Goal: Task Accomplishment & Management: Use online tool/utility

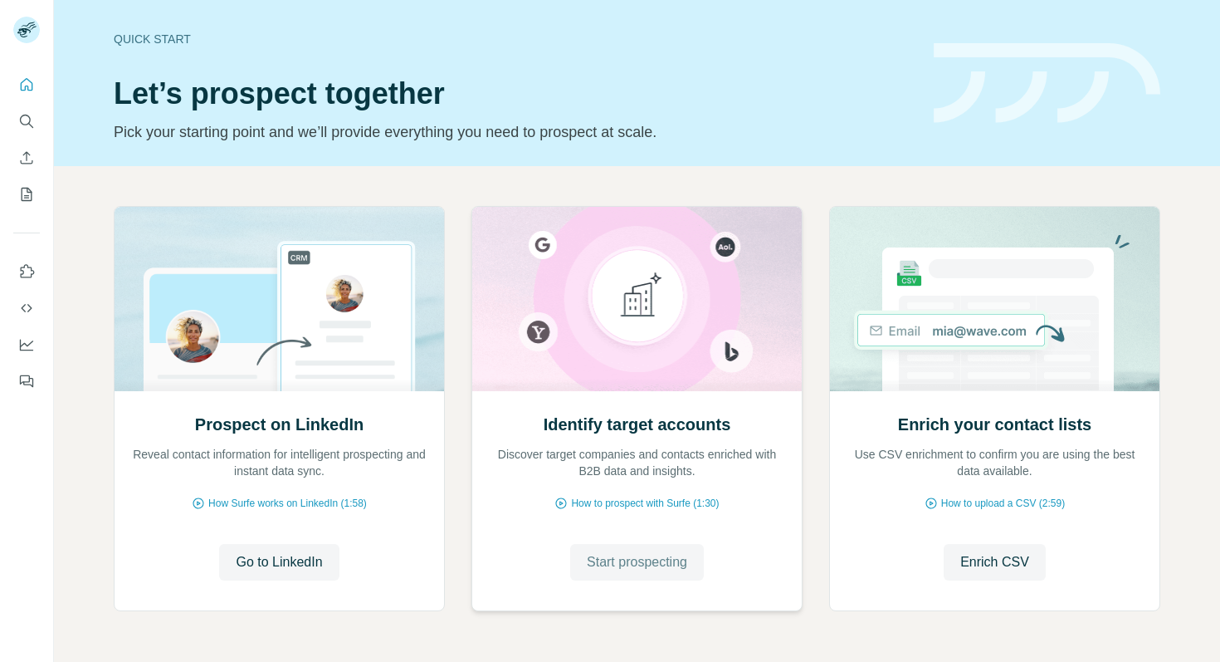
click at [663, 548] on button "Start prospecting" at bounding box center [637, 562] width 134 height 37
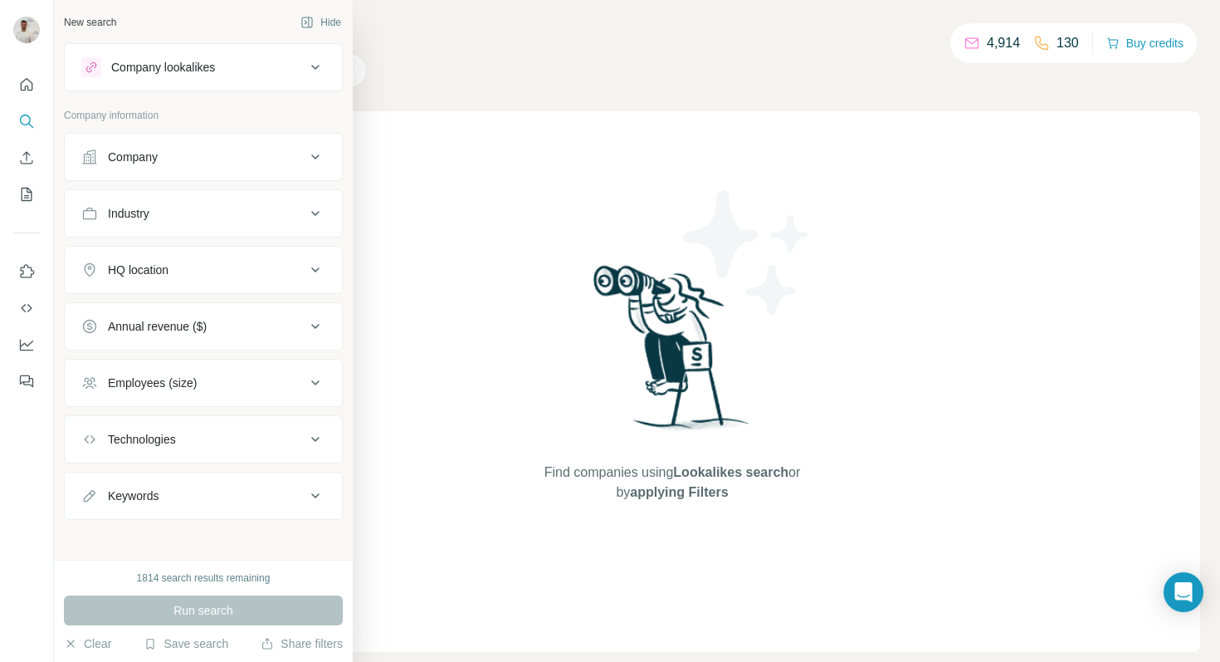
click at [73, 167] on button "Company" at bounding box center [203, 157] width 277 height 40
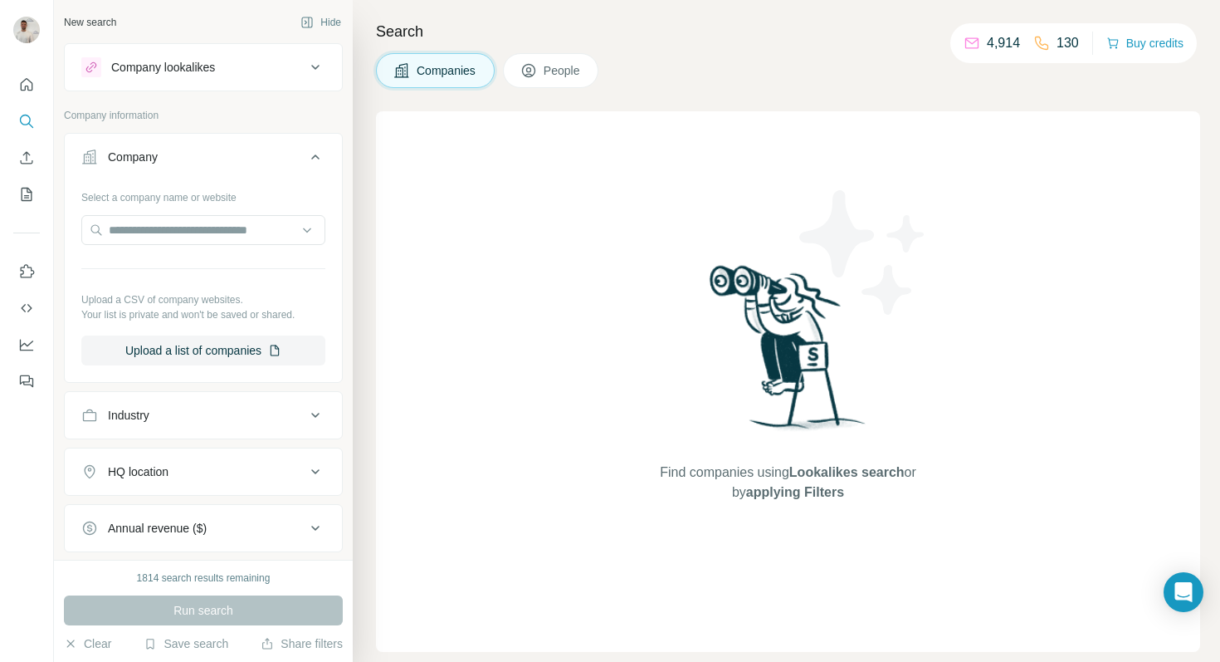
click at [152, 160] on div "Company" at bounding box center [133, 157] width 50 height 17
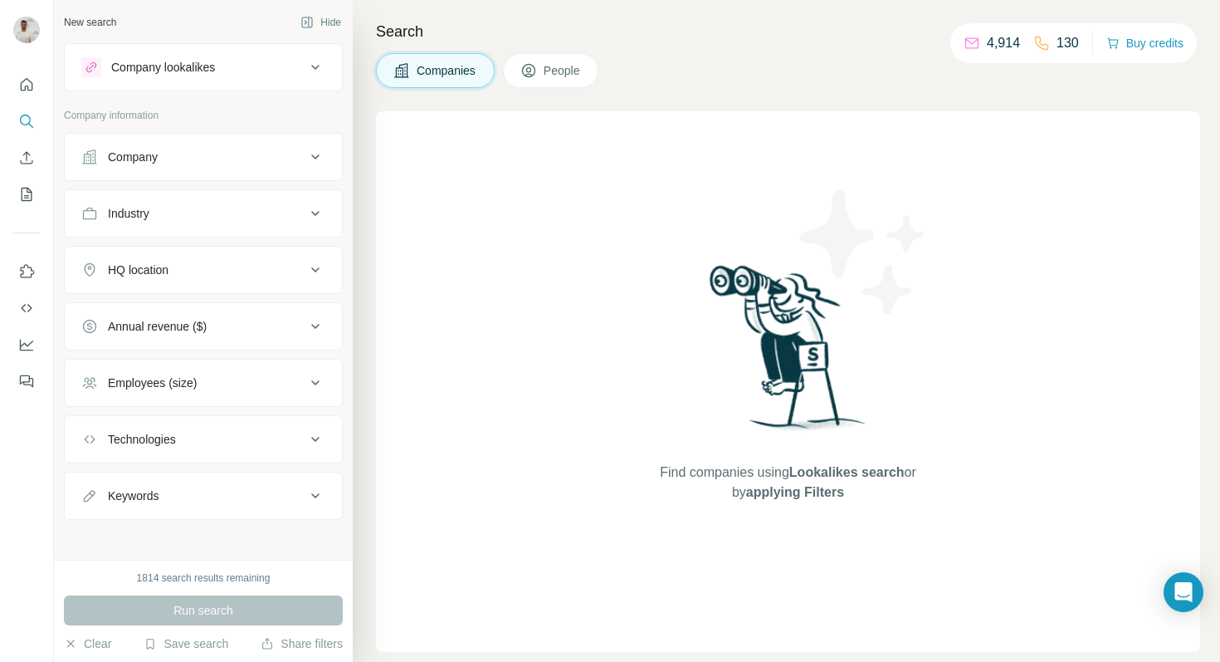
click at [152, 160] on div "Company" at bounding box center [133, 157] width 50 height 17
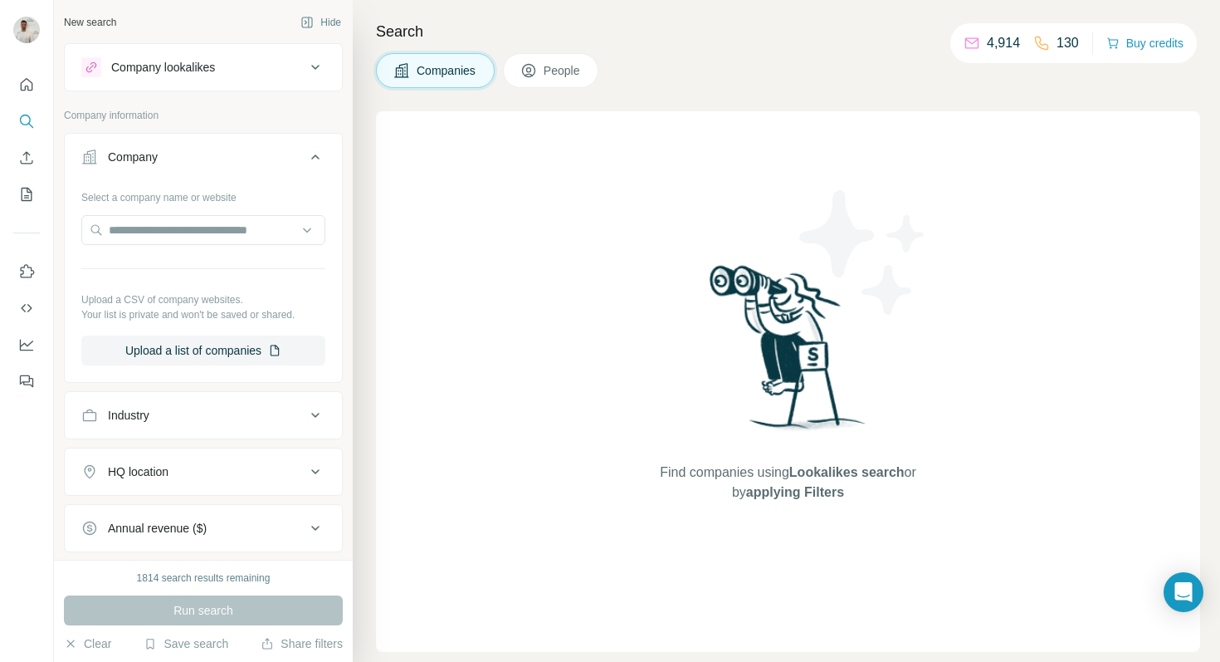
drag, startPoint x: 144, startPoint y: 203, endPoint x: 149, endPoint y: 252, distance: 49.2
click at [144, 203] on div "Select a company name or website" at bounding box center [203, 194] width 244 height 22
click at [178, 227] on input "text" at bounding box center [203, 230] width 244 height 30
paste input "**********"
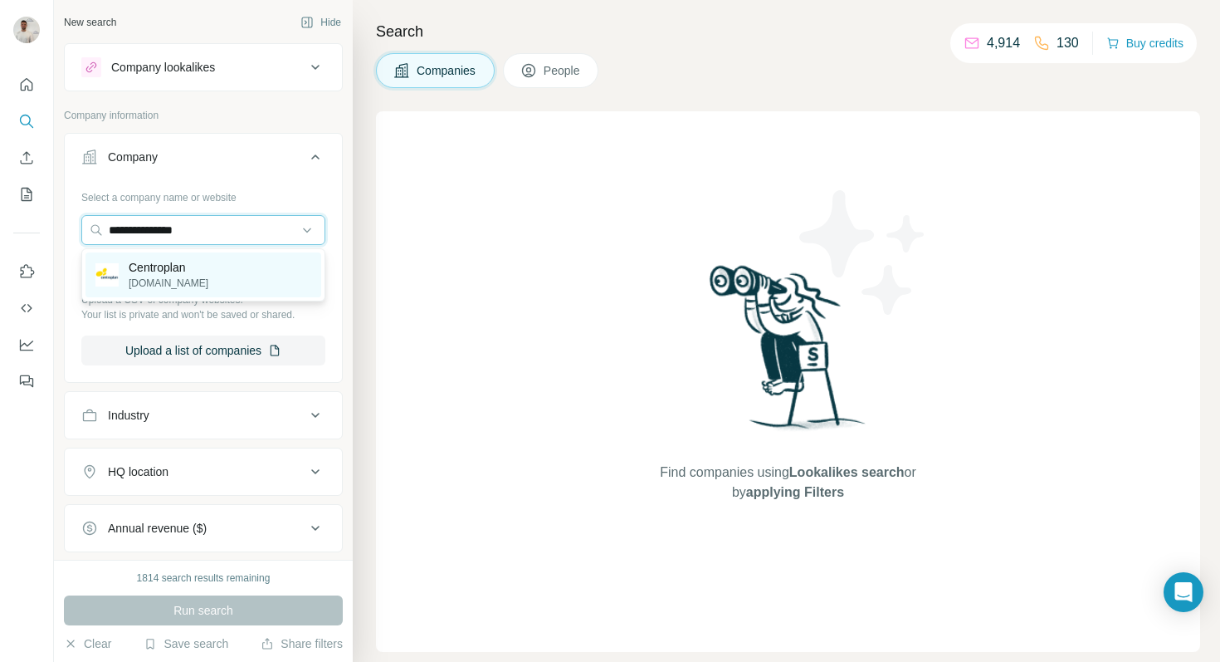
type input "**********"
click at [200, 268] on p "Centroplan" at bounding box center [169, 267] width 80 height 17
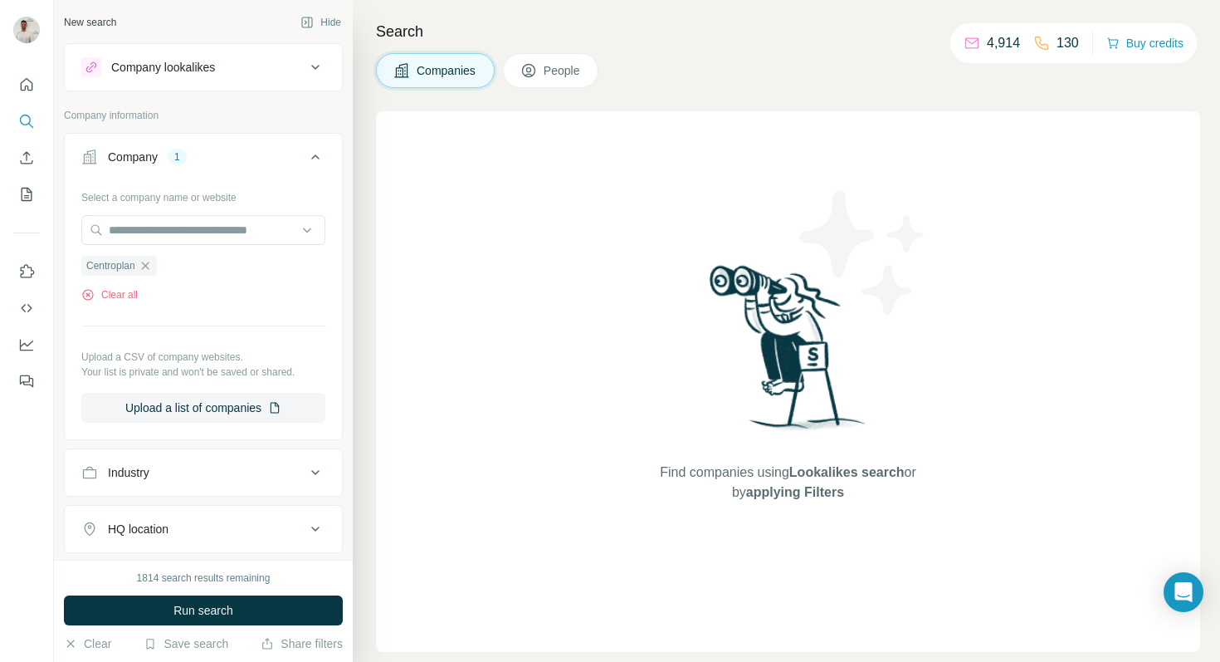
click at [248, 610] on button "Run search" at bounding box center [203, 610] width 279 height 30
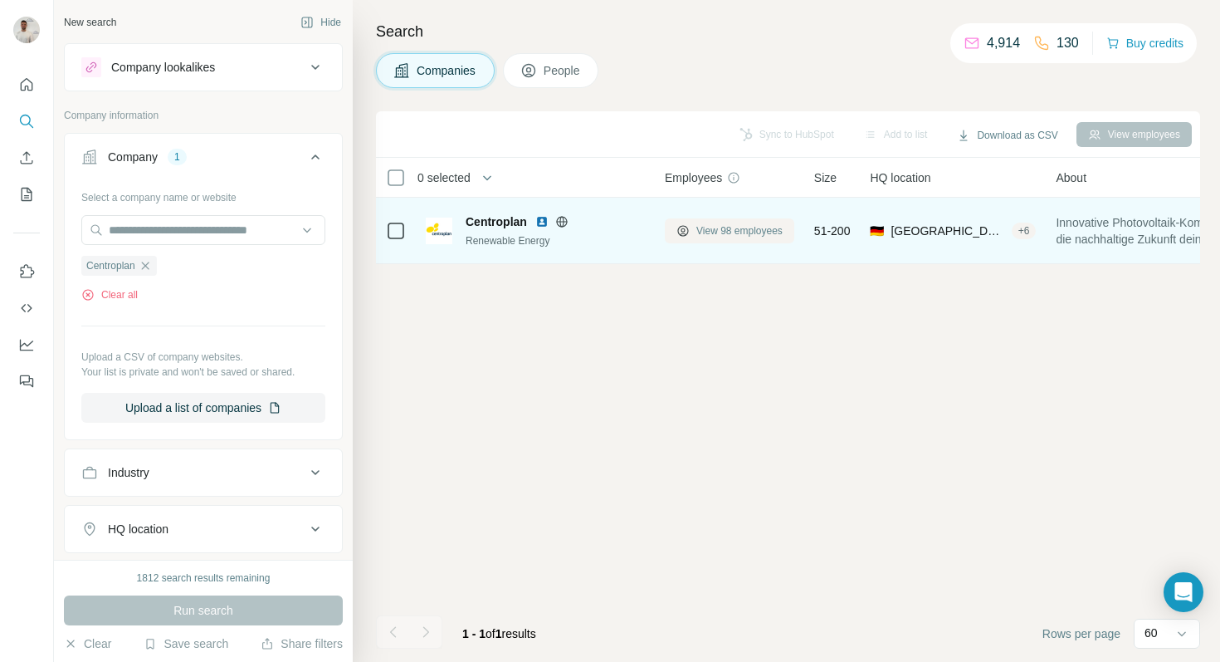
click at [722, 235] on span "View 98 employees" at bounding box center [739, 230] width 86 height 15
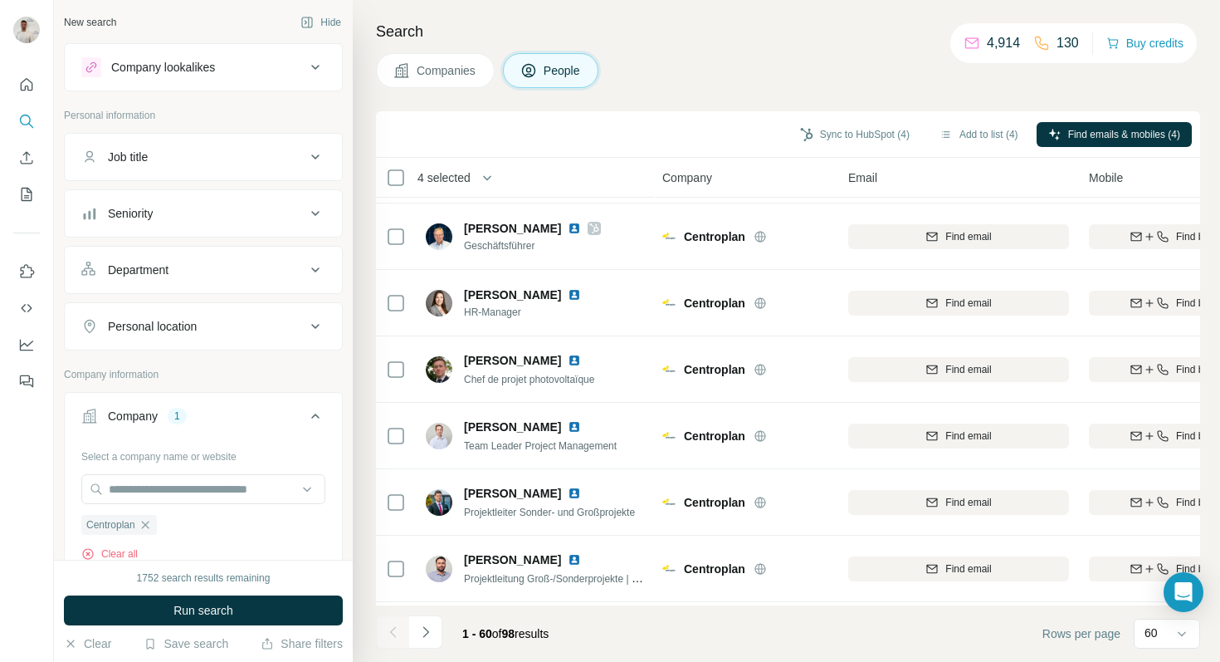
scroll to position [2119, 2]
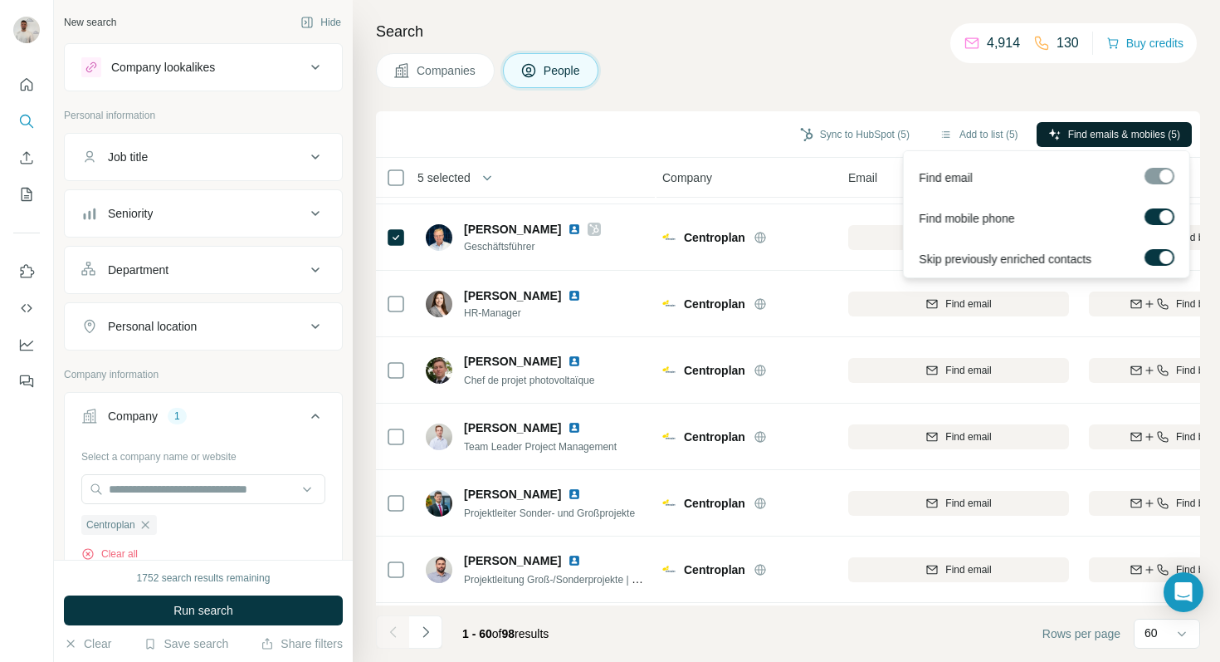
click at [1091, 133] on span "Find emails & mobiles (5)" at bounding box center [1124, 134] width 112 height 15
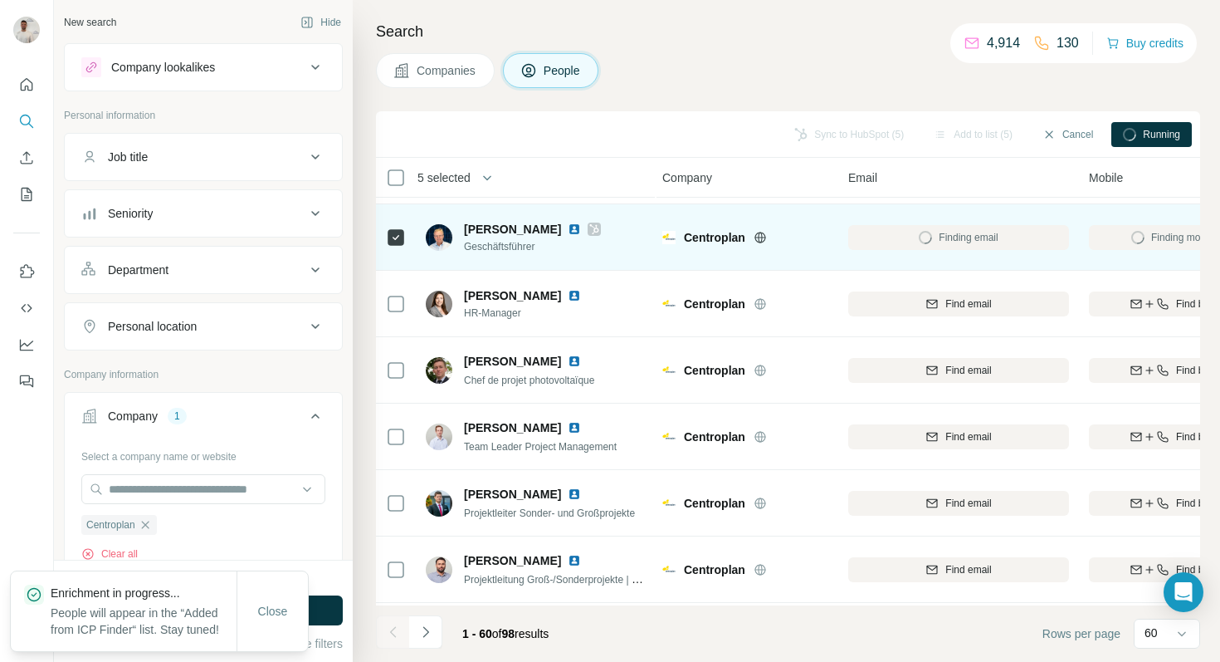
click at [568, 230] on img at bounding box center [574, 228] width 13 height 13
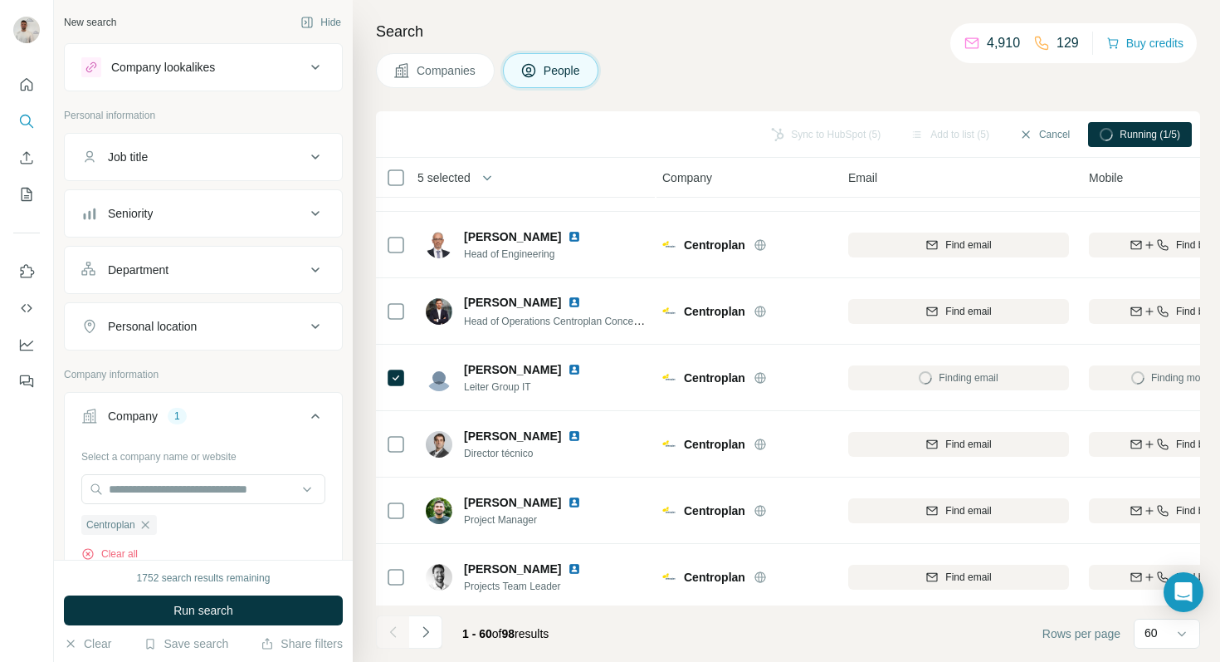
scroll to position [467, 2]
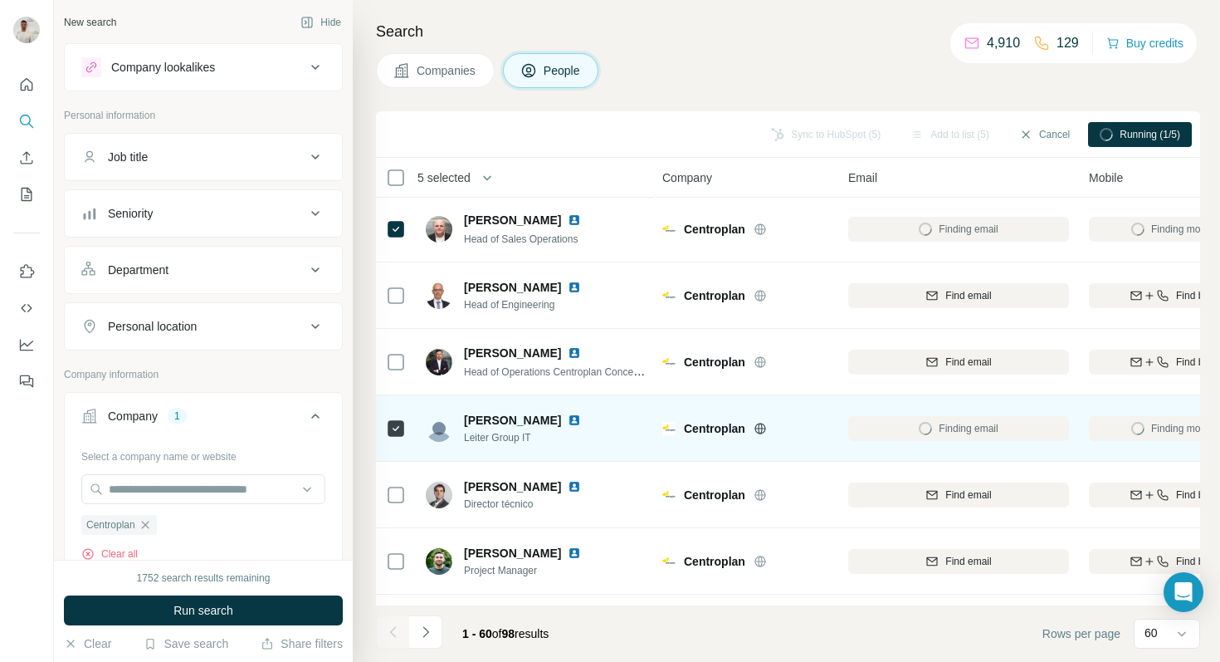
click at [568, 417] on img at bounding box center [574, 419] width 13 height 13
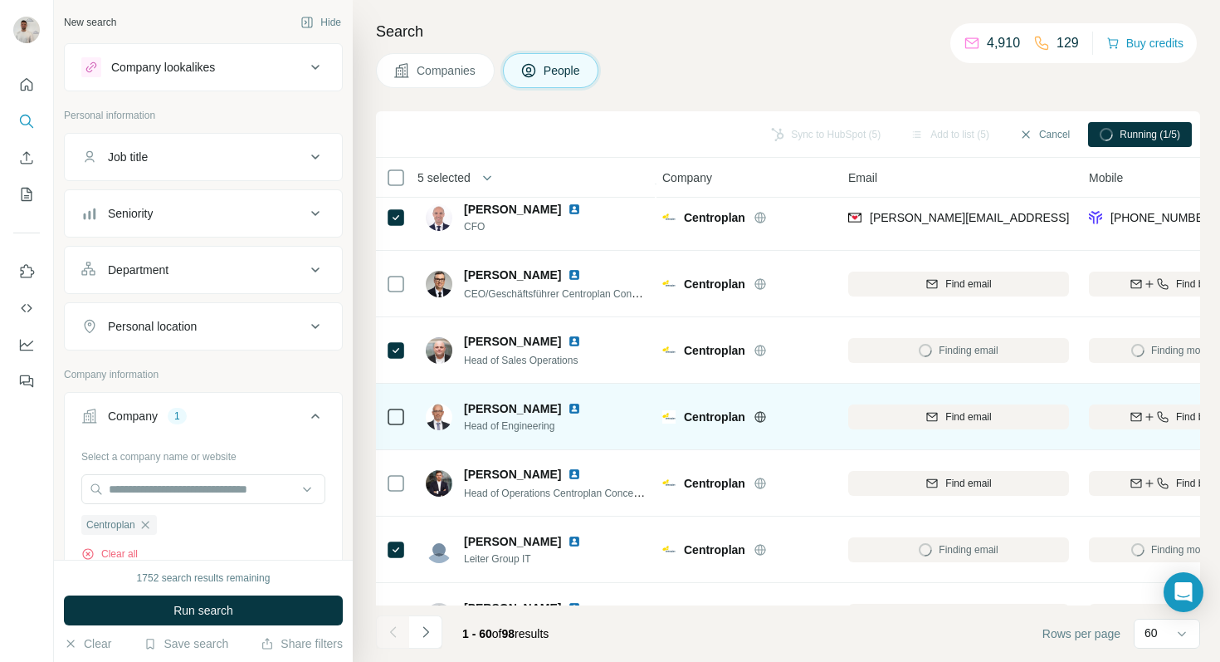
scroll to position [340, 2]
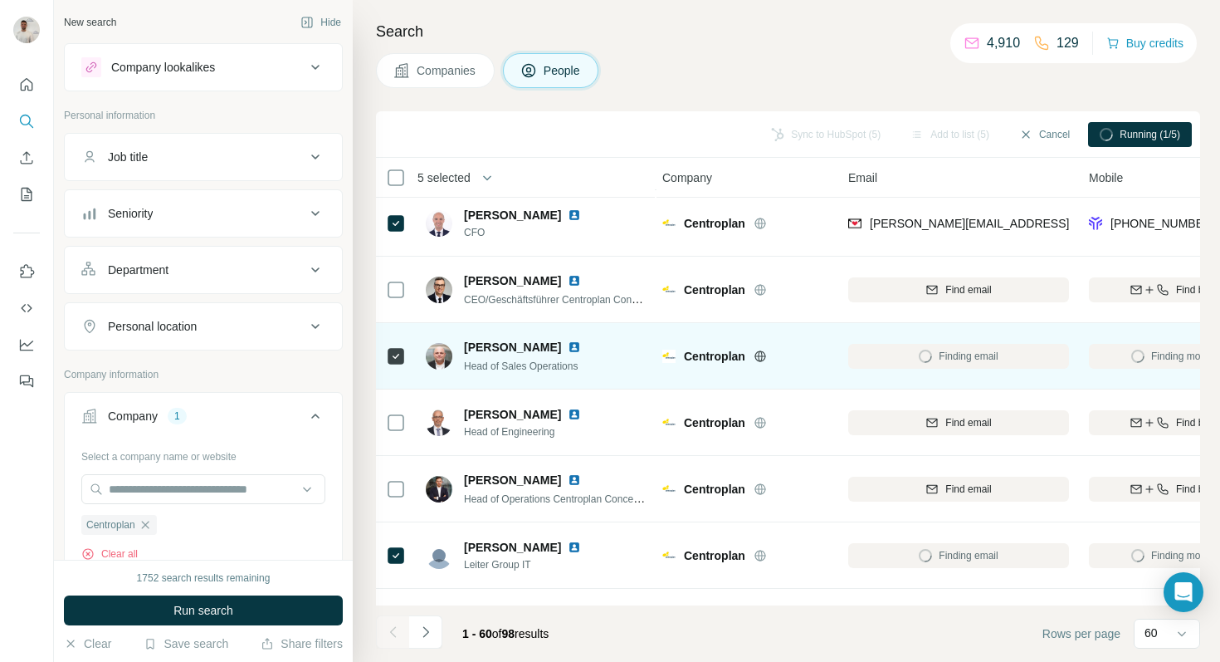
click at [568, 348] on img at bounding box center [574, 346] width 13 height 13
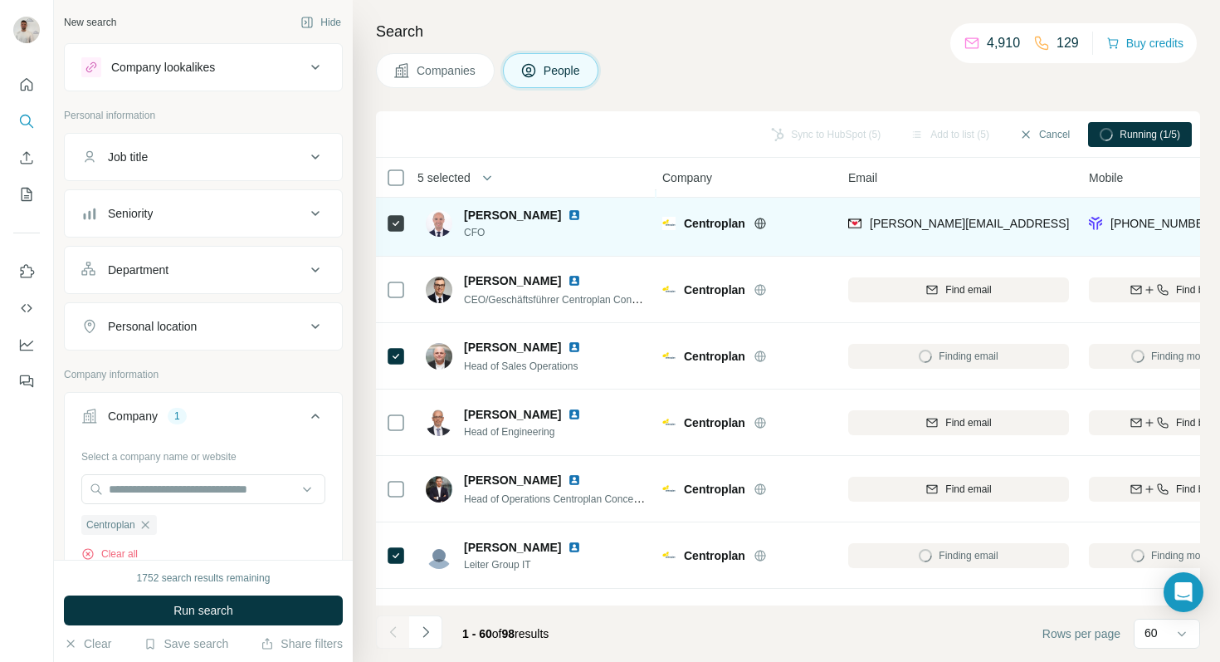
click at [568, 213] on img at bounding box center [574, 214] width 13 height 13
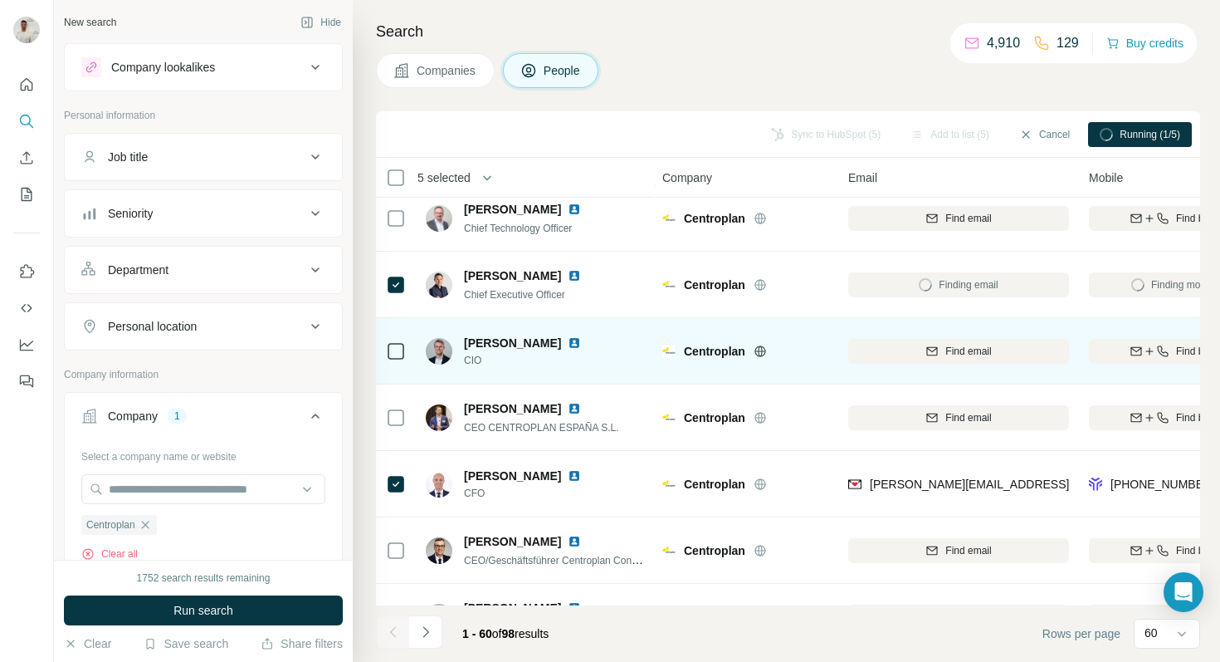
scroll to position [76, 2]
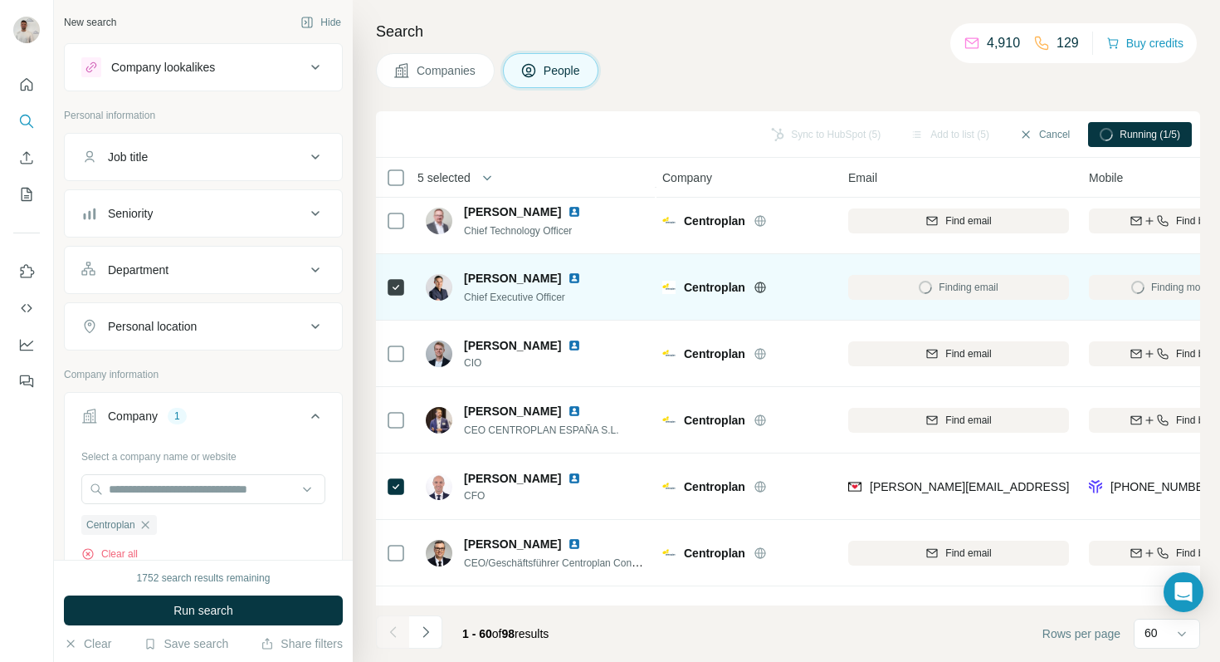
click at [581, 277] on img at bounding box center [574, 277] width 13 height 13
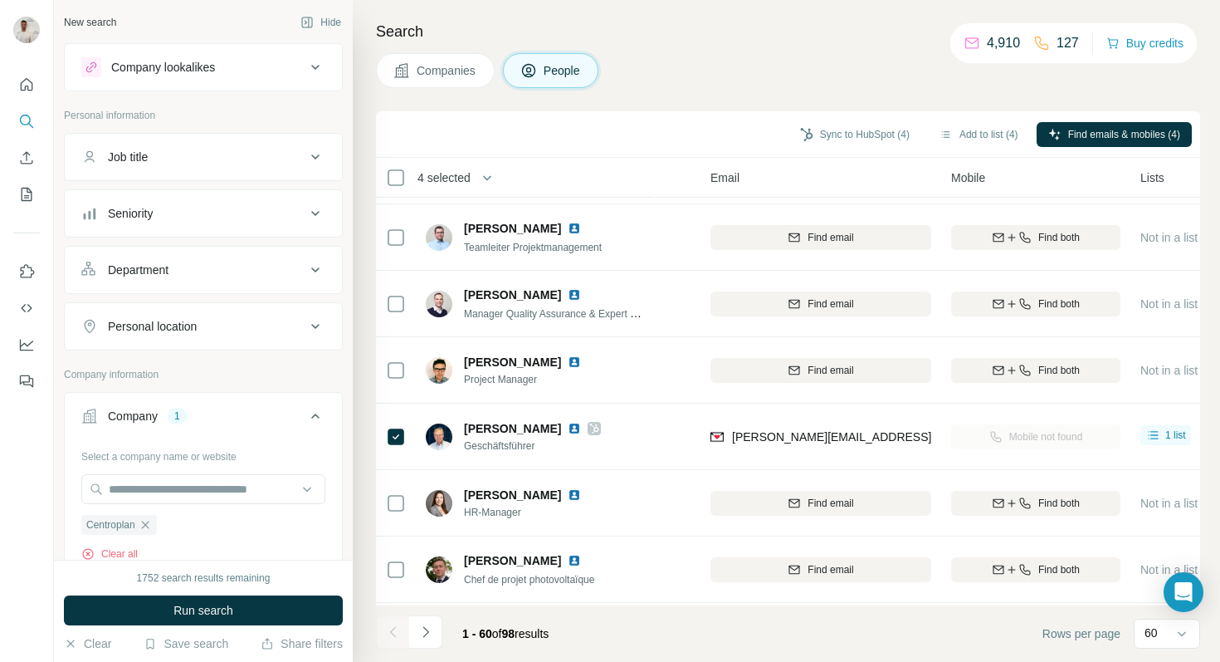
scroll to position [1970, 140]
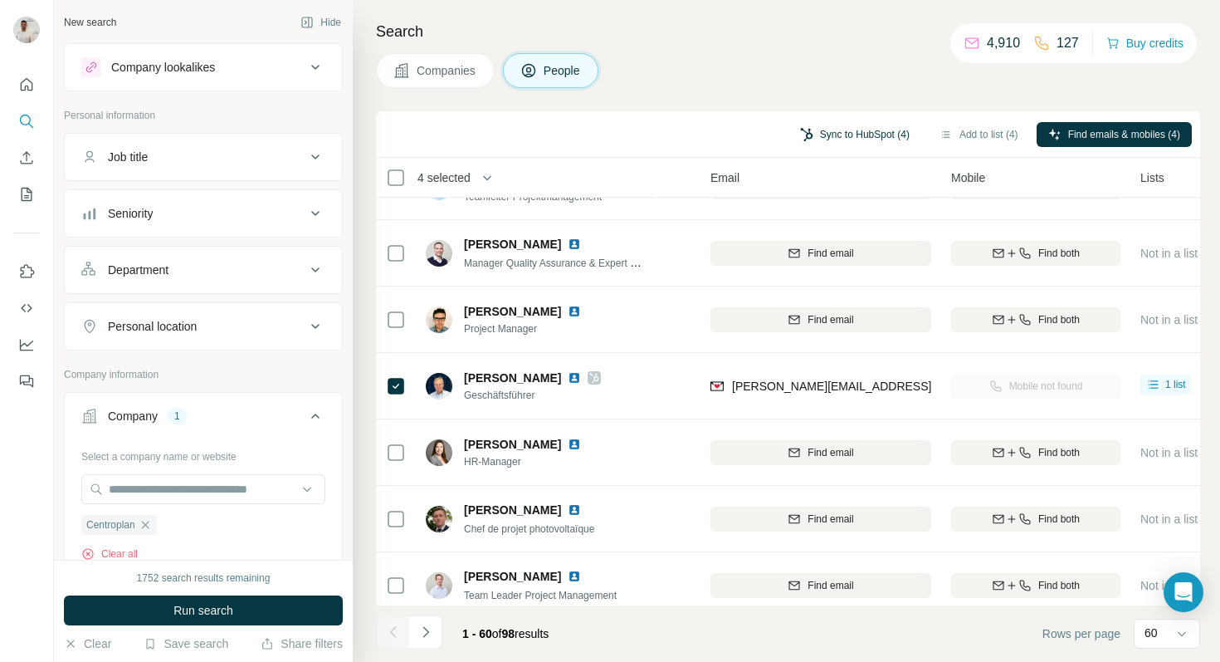
click at [833, 132] on button "Sync to HubSpot (4)" at bounding box center [855, 134] width 133 height 25
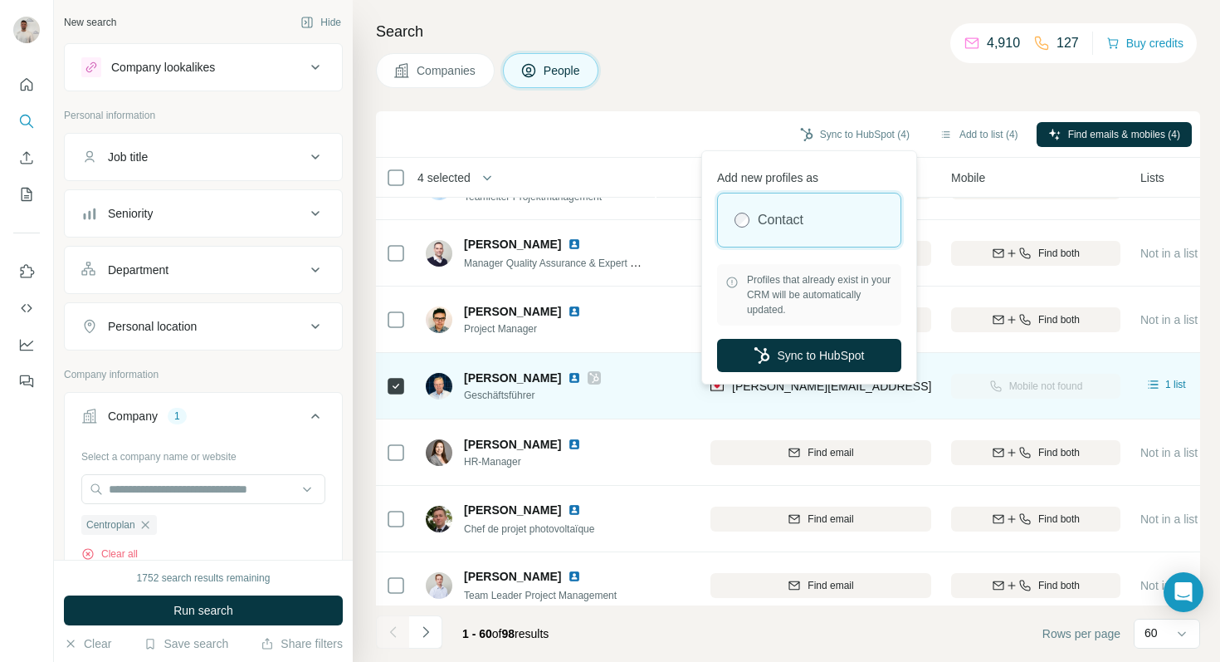
click at [814, 354] on button "Sync to HubSpot" at bounding box center [809, 355] width 184 height 33
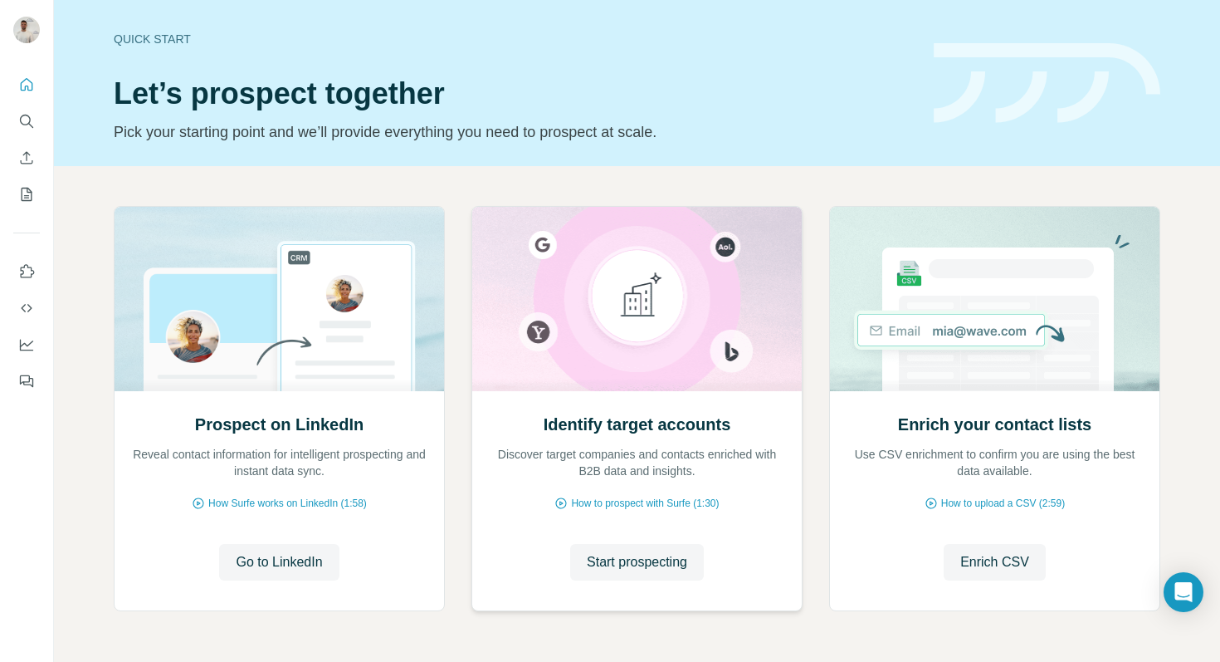
drag, startPoint x: 643, startPoint y: 554, endPoint x: 628, endPoint y: 513, distance: 43.6
click at [643, 554] on span "Start prospecting" at bounding box center [637, 562] width 100 height 20
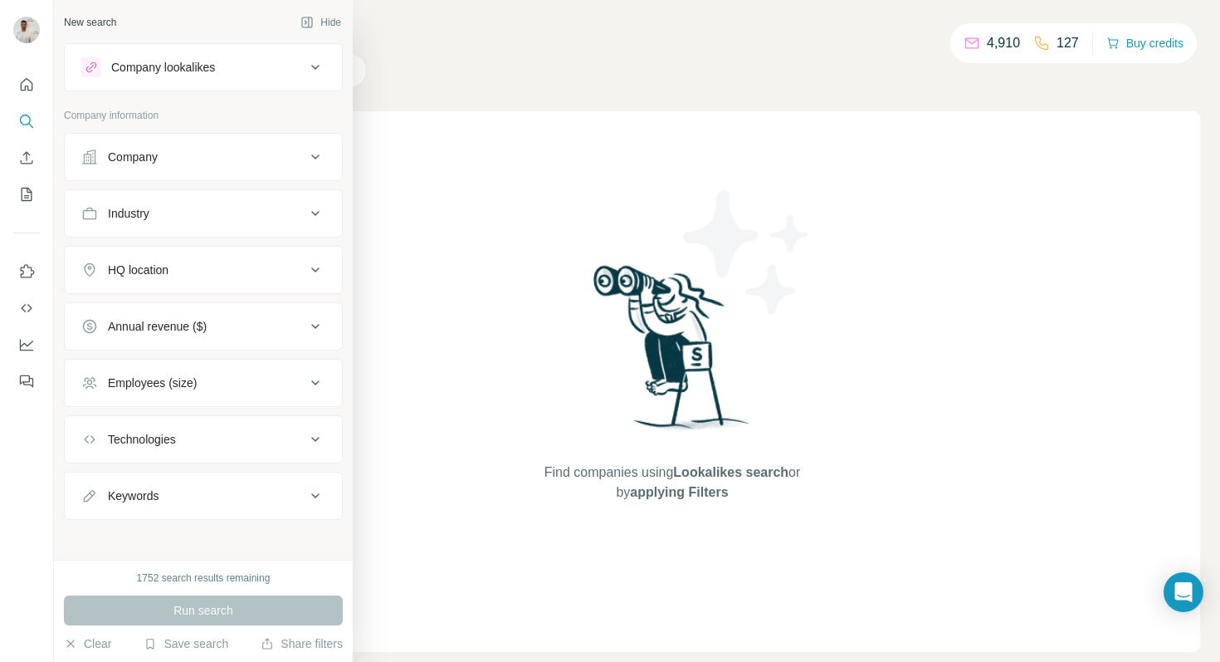
drag, startPoint x: 164, startPoint y: 157, endPoint x: 147, endPoint y: 182, distance: 29.9
click at [164, 158] on div "Company" at bounding box center [193, 157] width 224 height 17
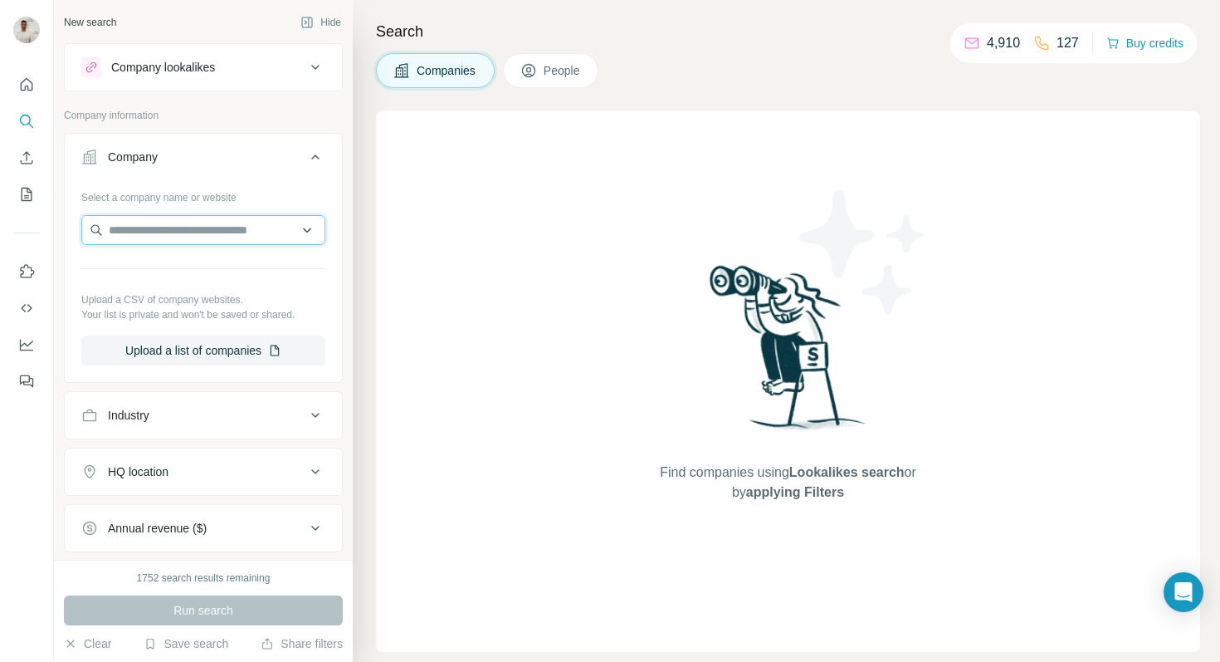
click at [137, 229] on input "text" at bounding box center [203, 230] width 244 height 30
paste input "**********"
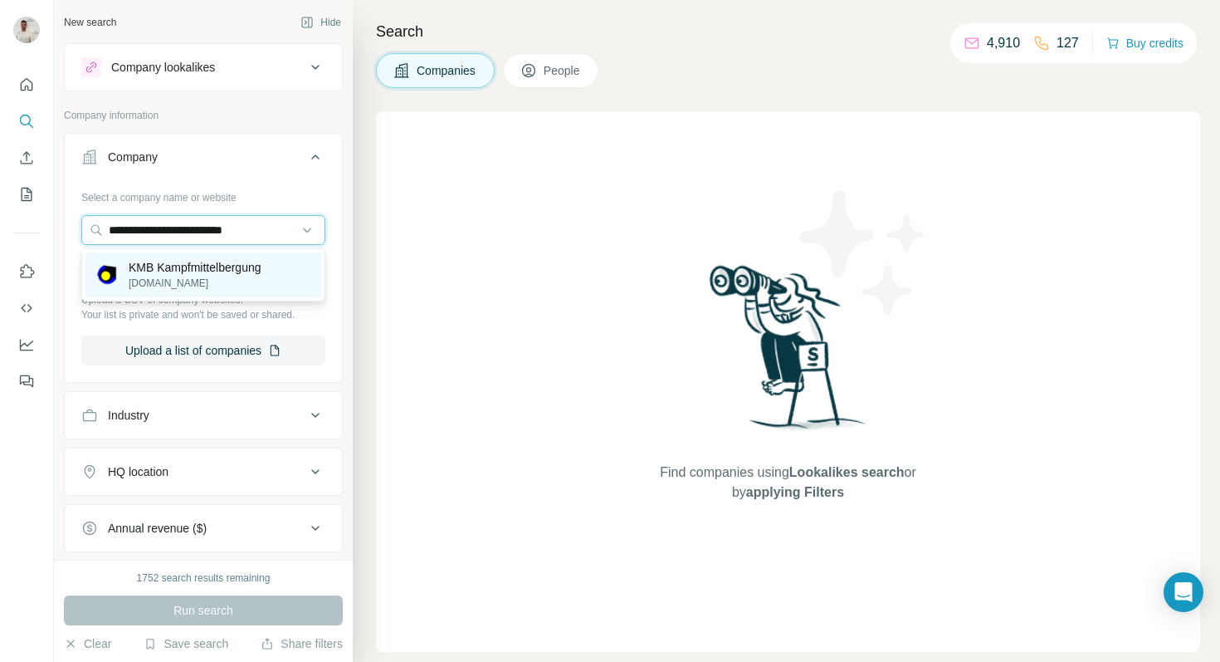
type input "**********"
click at [218, 277] on p "kmb-gmbh.com" at bounding box center [195, 283] width 133 height 15
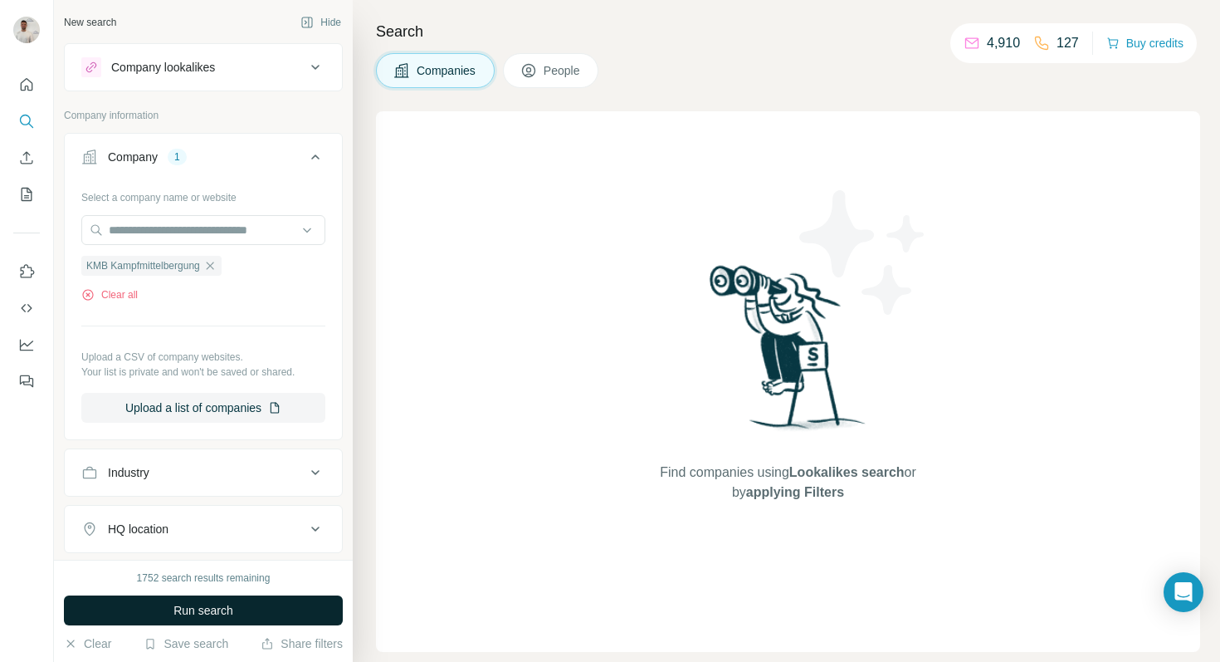
click at [276, 610] on button "Run search" at bounding box center [203, 610] width 279 height 30
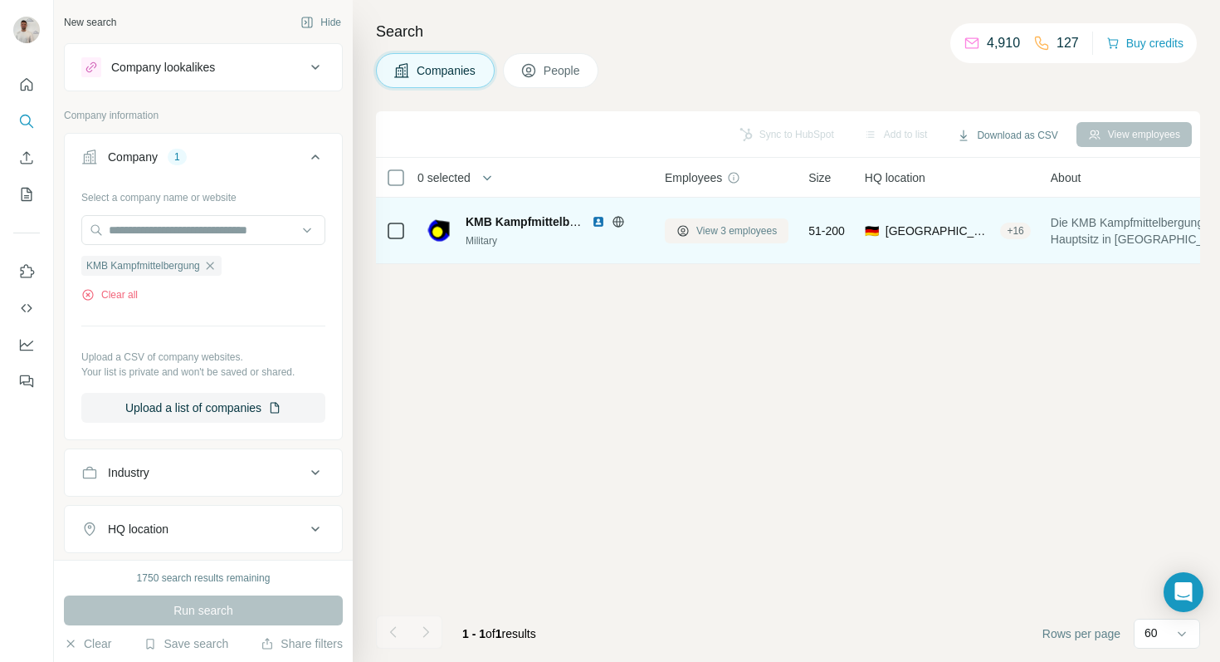
click at [687, 230] on icon at bounding box center [683, 230] width 13 height 13
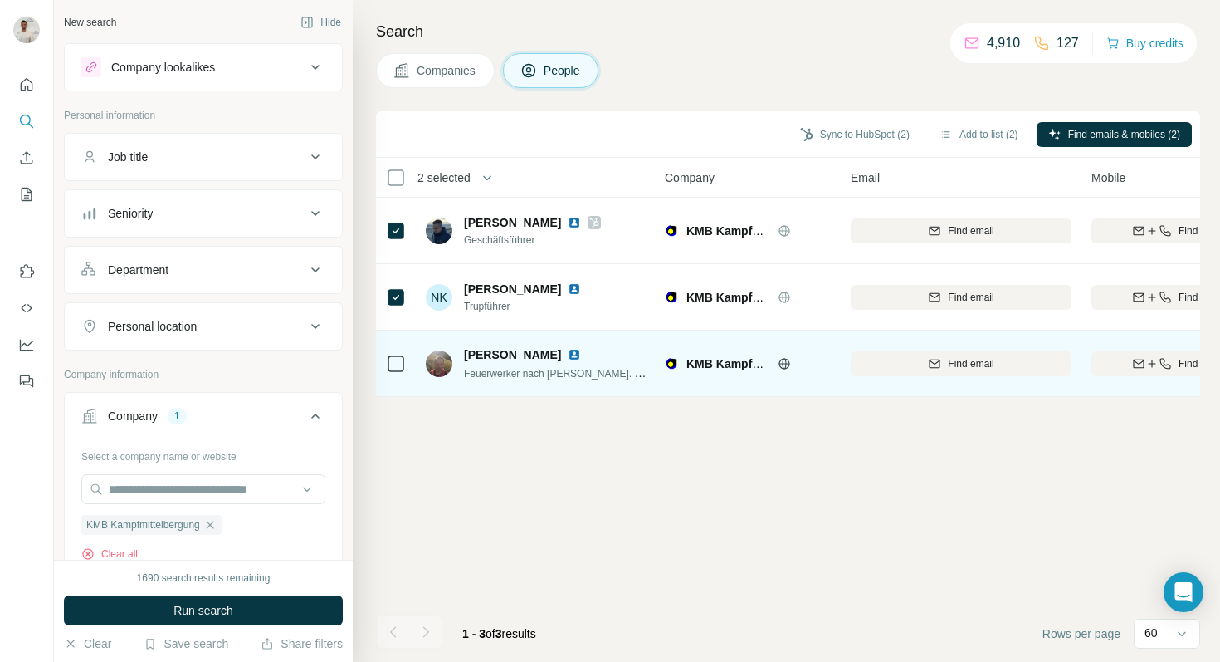
click at [568, 355] on img at bounding box center [574, 354] width 13 height 13
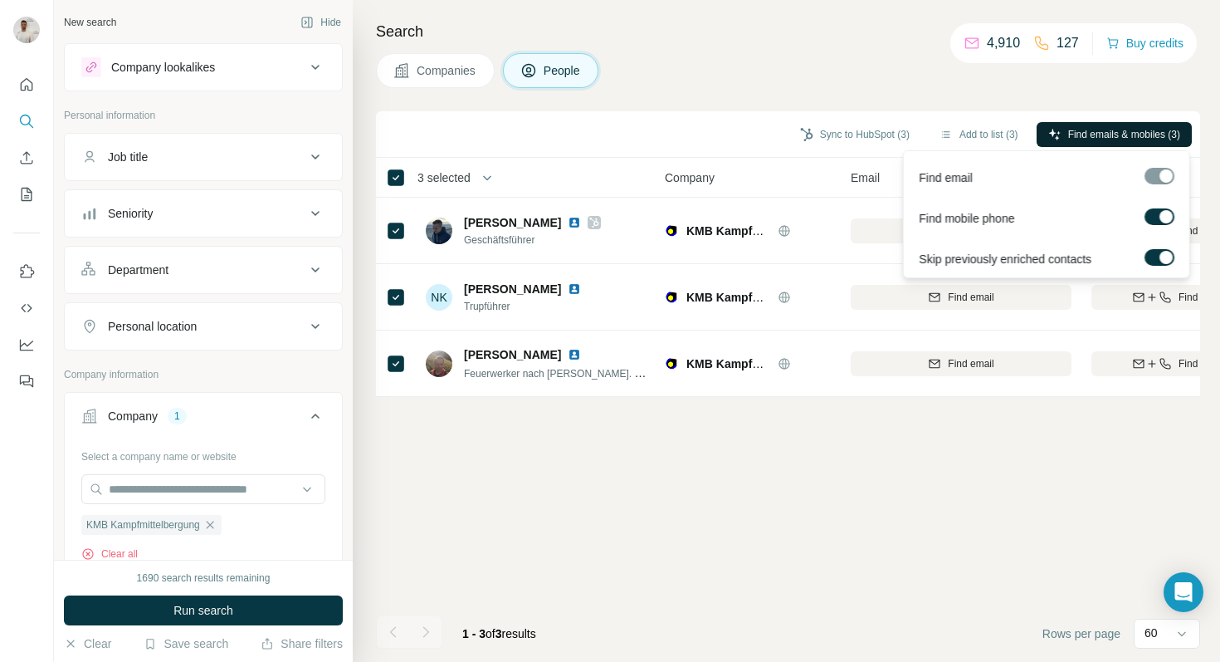
click at [1133, 130] on span "Find emails & mobiles (3)" at bounding box center [1124, 134] width 112 height 15
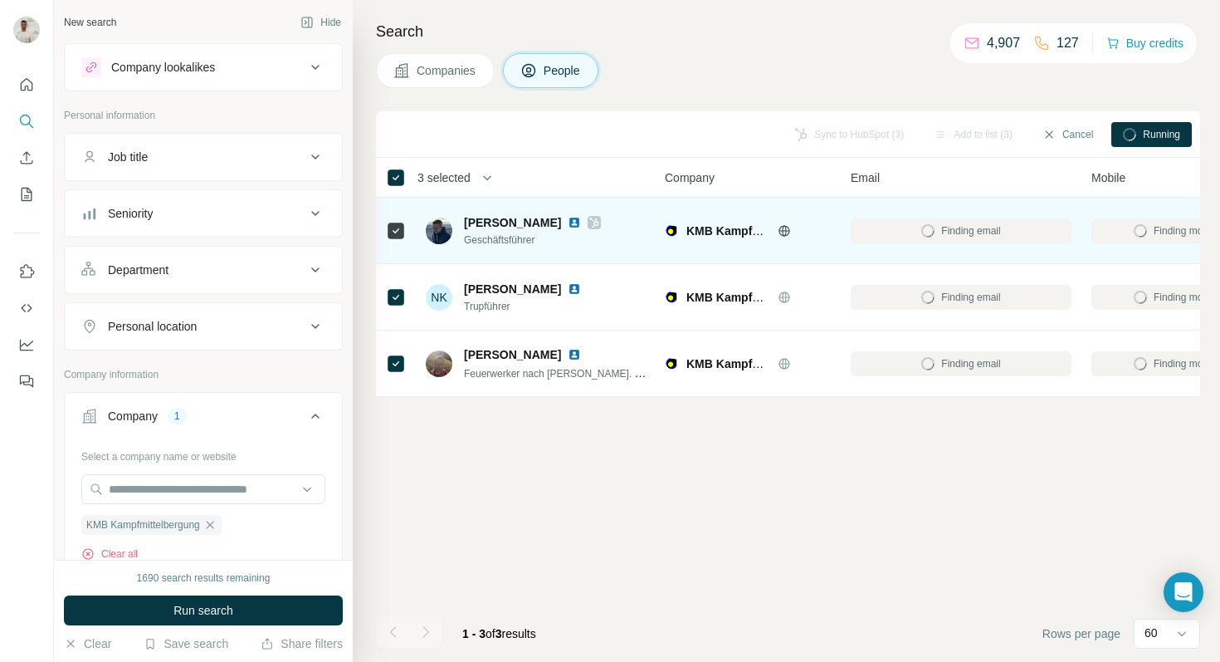
click at [581, 222] on img at bounding box center [574, 222] width 13 height 13
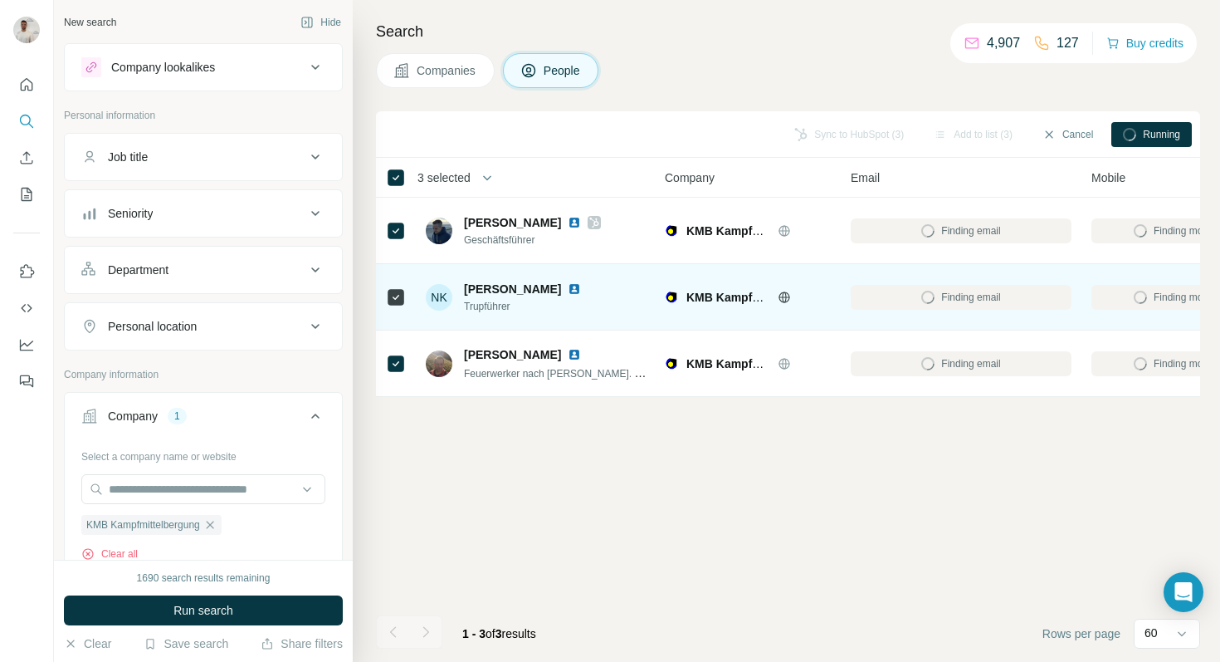
click at [568, 289] on img at bounding box center [574, 288] width 13 height 13
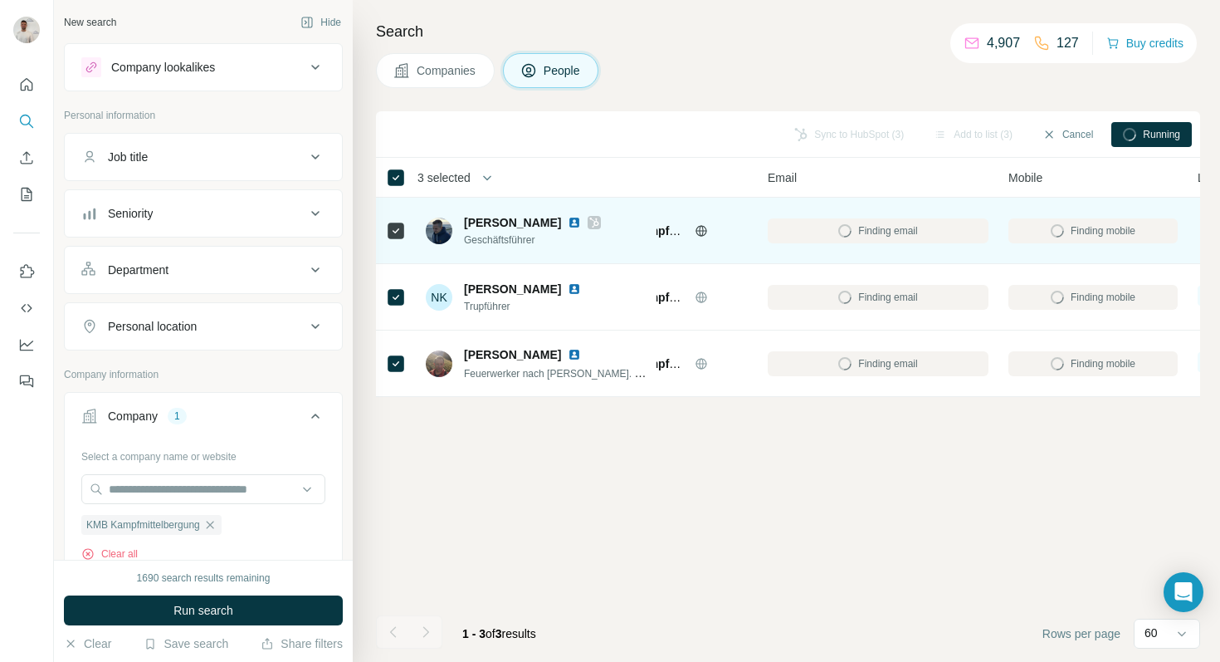
scroll to position [0, 81]
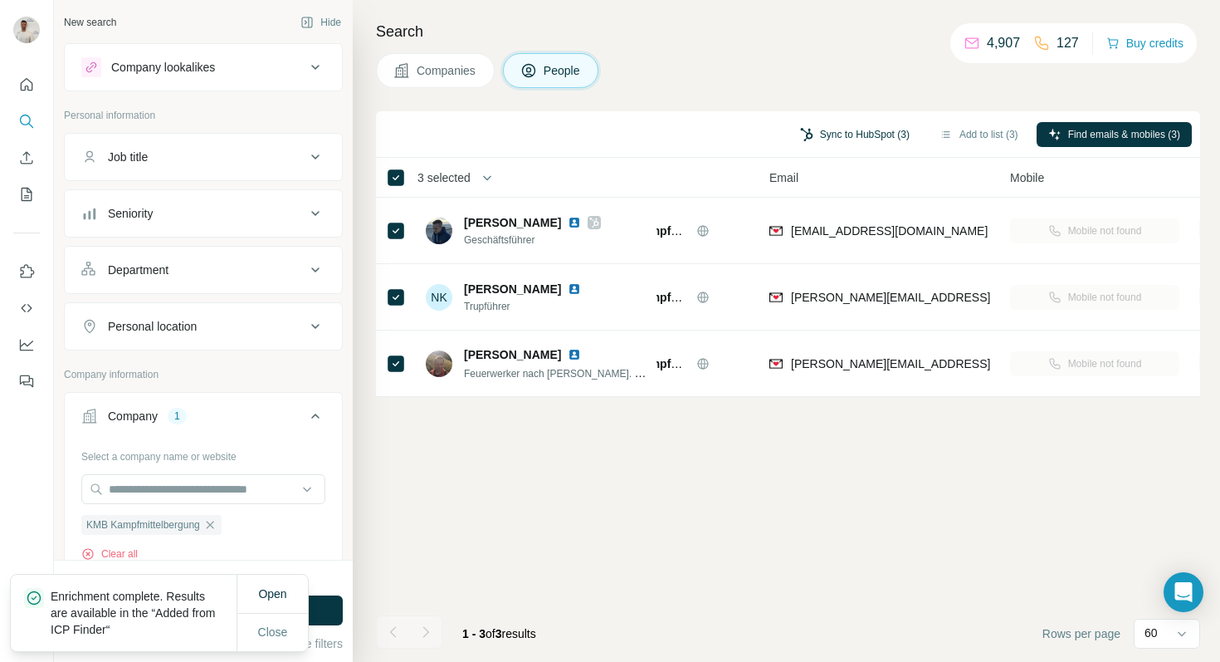
click at [839, 127] on button "Sync to HubSpot (3)" at bounding box center [855, 134] width 133 height 25
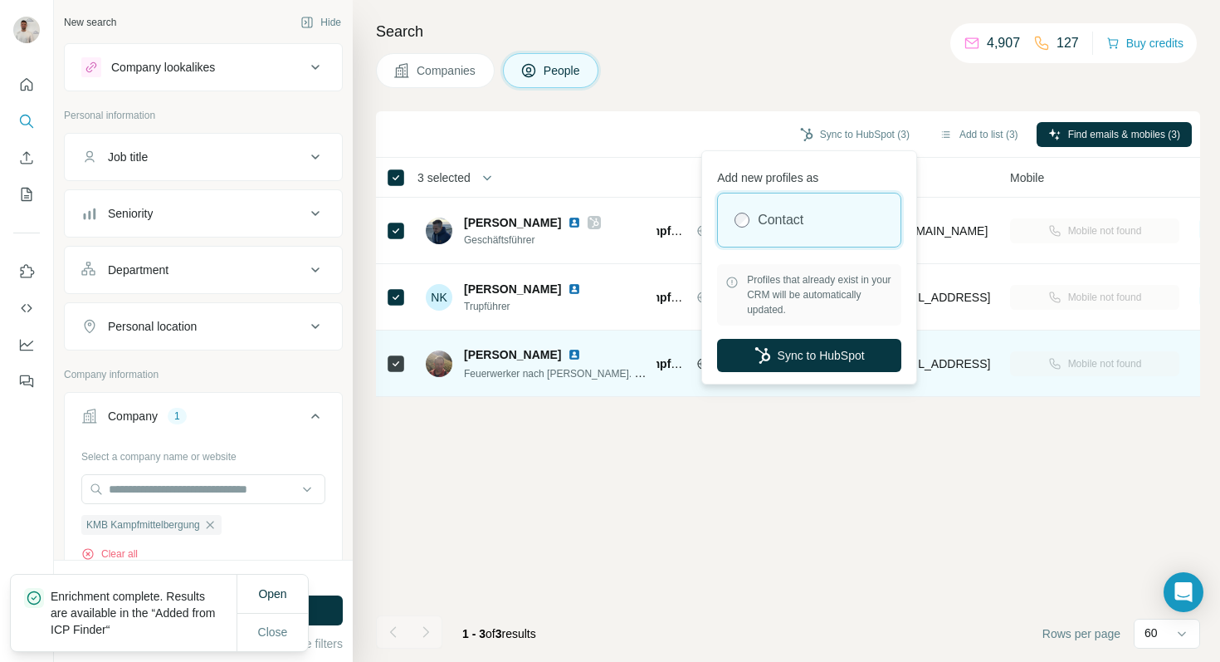
click at [832, 345] on button "Sync to HubSpot" at bounding box center [809, 355] width 184 height 33
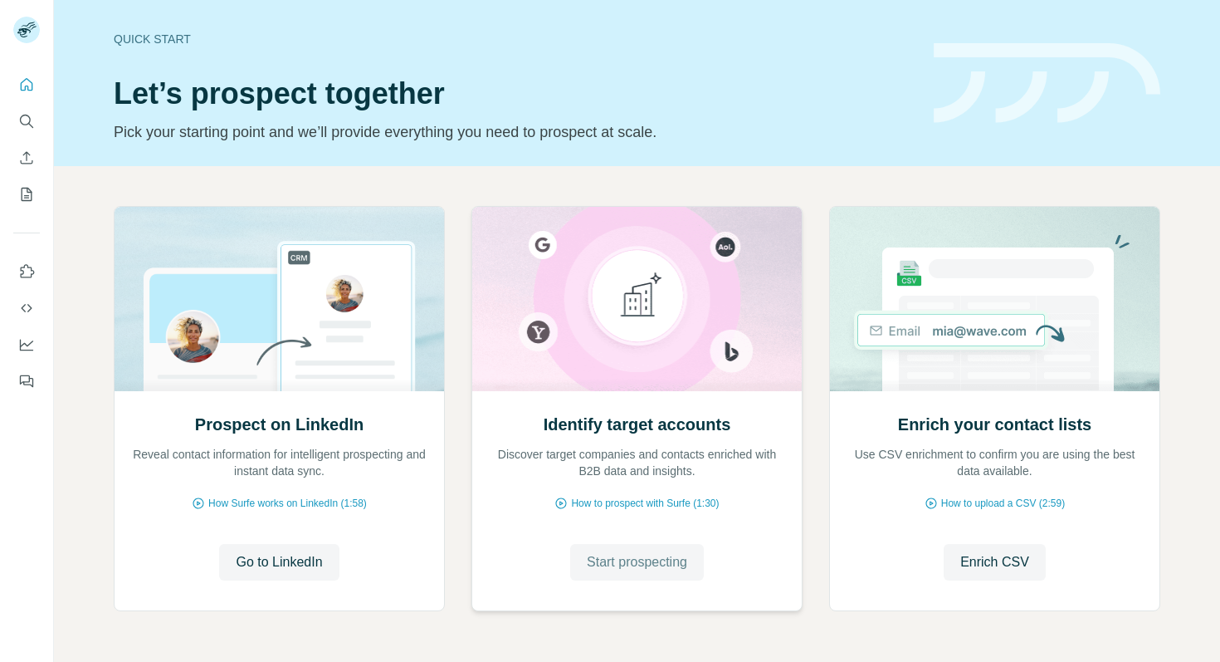
scroll to position [56, 0]
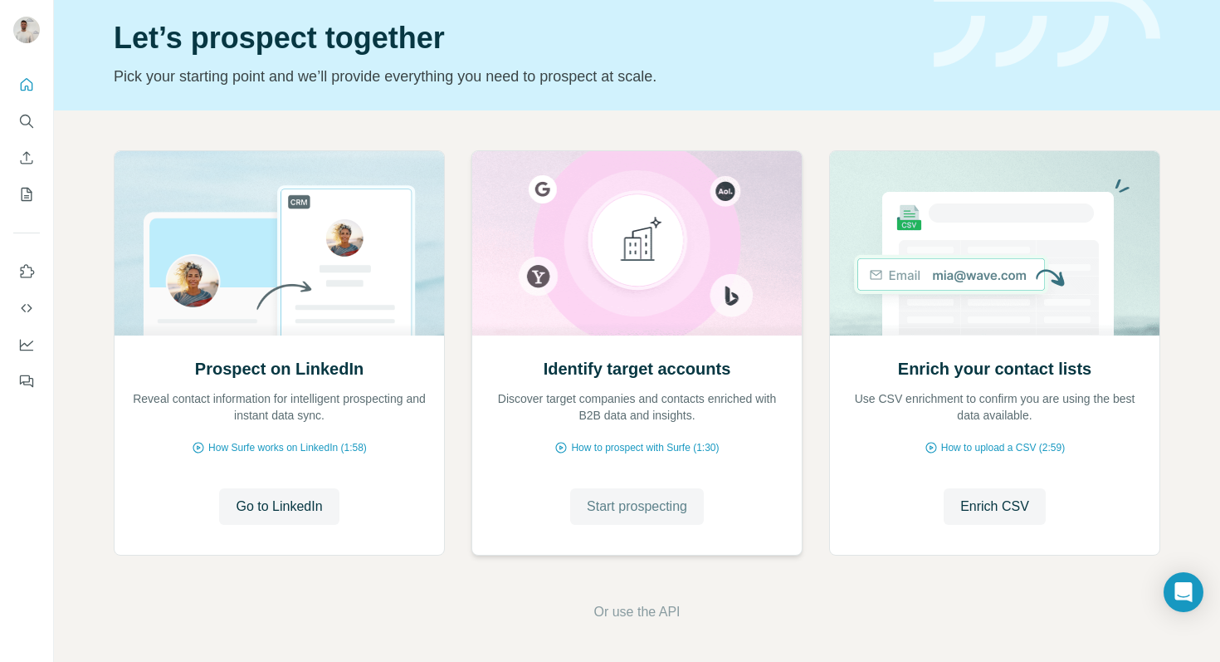
click at [641, 489] on button "Start prospecting" at bounding box center [637, 506] width 134 height 37
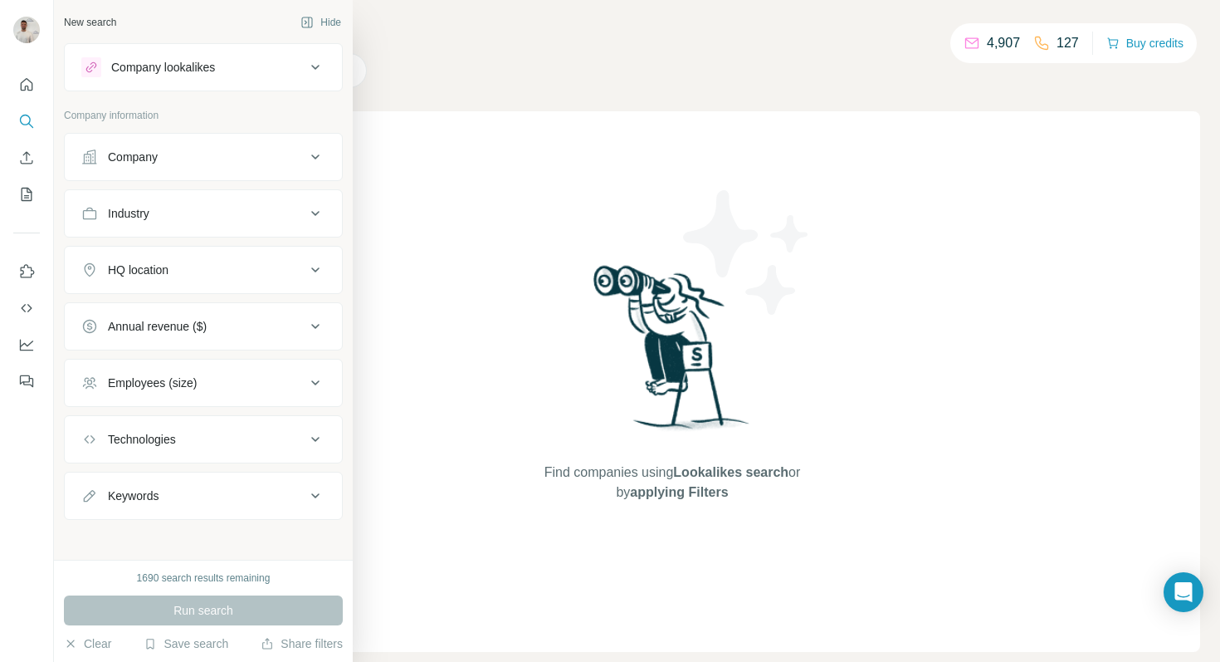
click at [95, 168] on button "Company" at bounding box center [203, 157] width 277 height 40
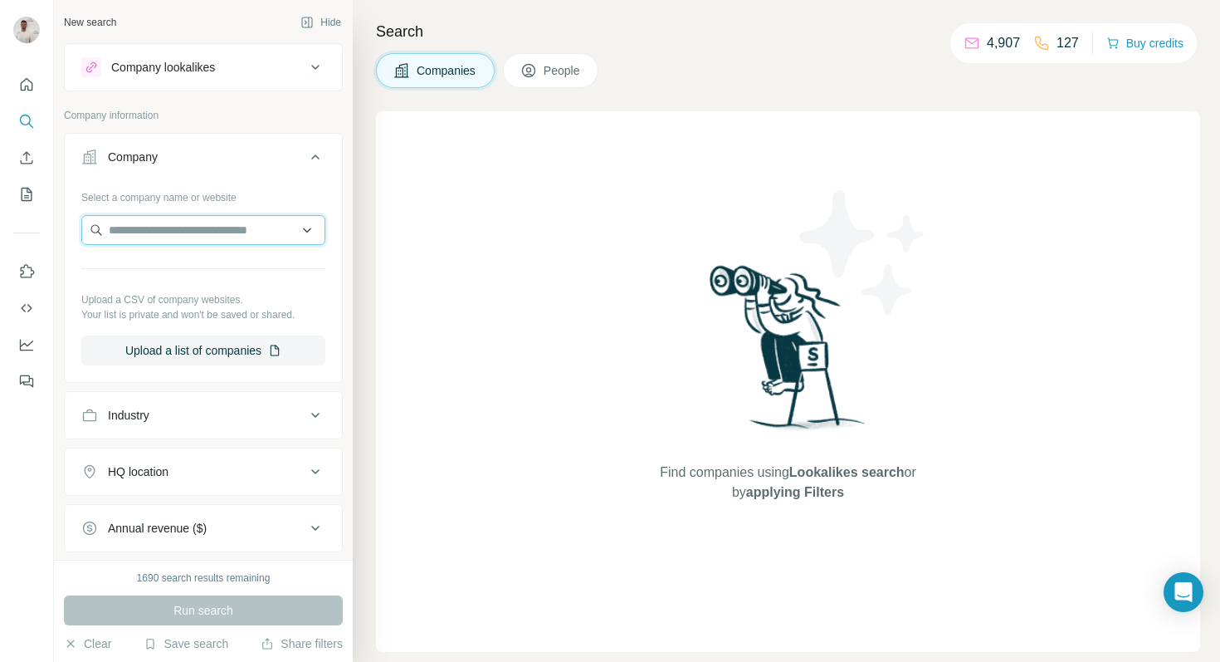
click at [187, 217] on input "text" at bounding box center [203, 230] width 244 height 30
paste input "**********"
drag, startPoint x: 208, startPoint y: 232, endPoint x: 341, endPoint y: 234, distance: 133.7
click at [341, 234] on div "**********" at bounding box center [203, 280] width 277 height 195
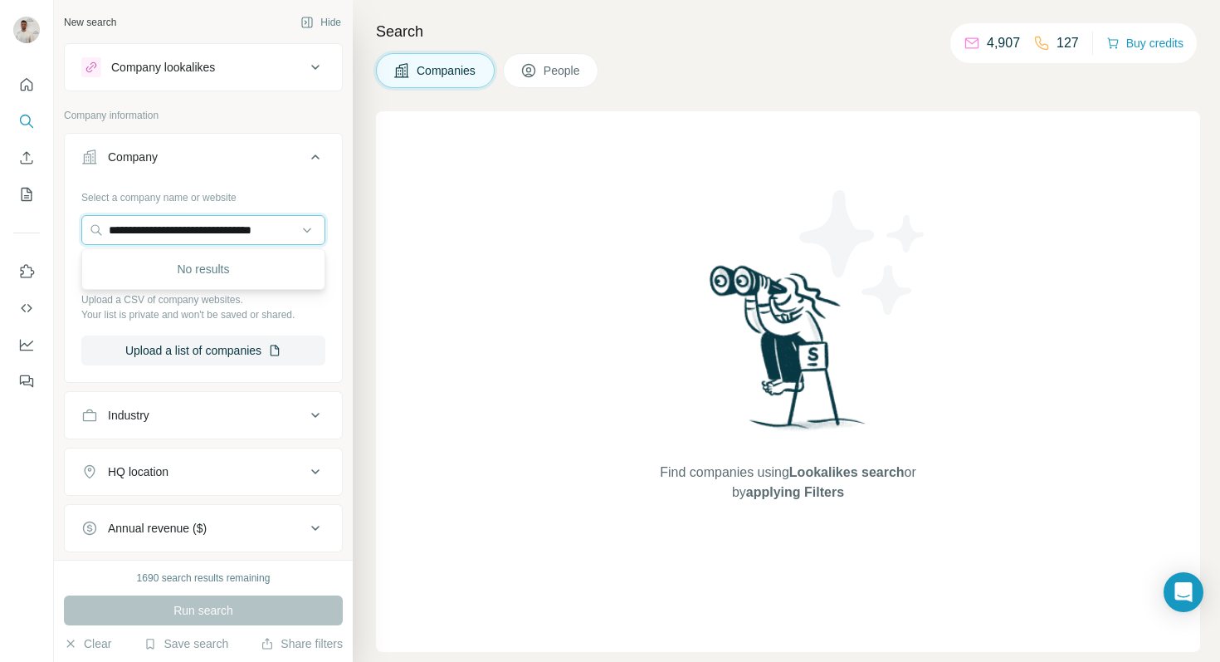
scroll to position [0, 8]
drag, startPoint x: 136, startPoint y: 231, endPoint x: 294, endPoint y: 232, distance: 157.7
click at [294, 232] on input "**********" at bounding box center [203, 230] width 244 height 30
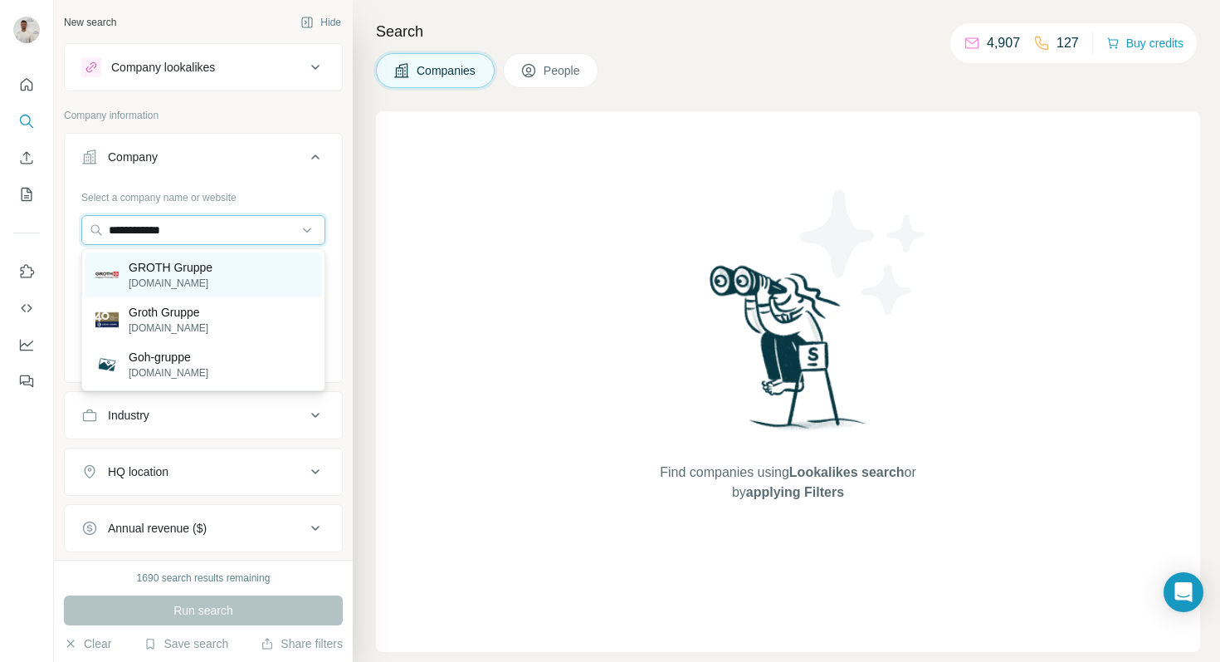
type input "**********"
click at [208, 273] on p "GROTH Gruppe" at bounding box center [171, 267] width 84 height 17
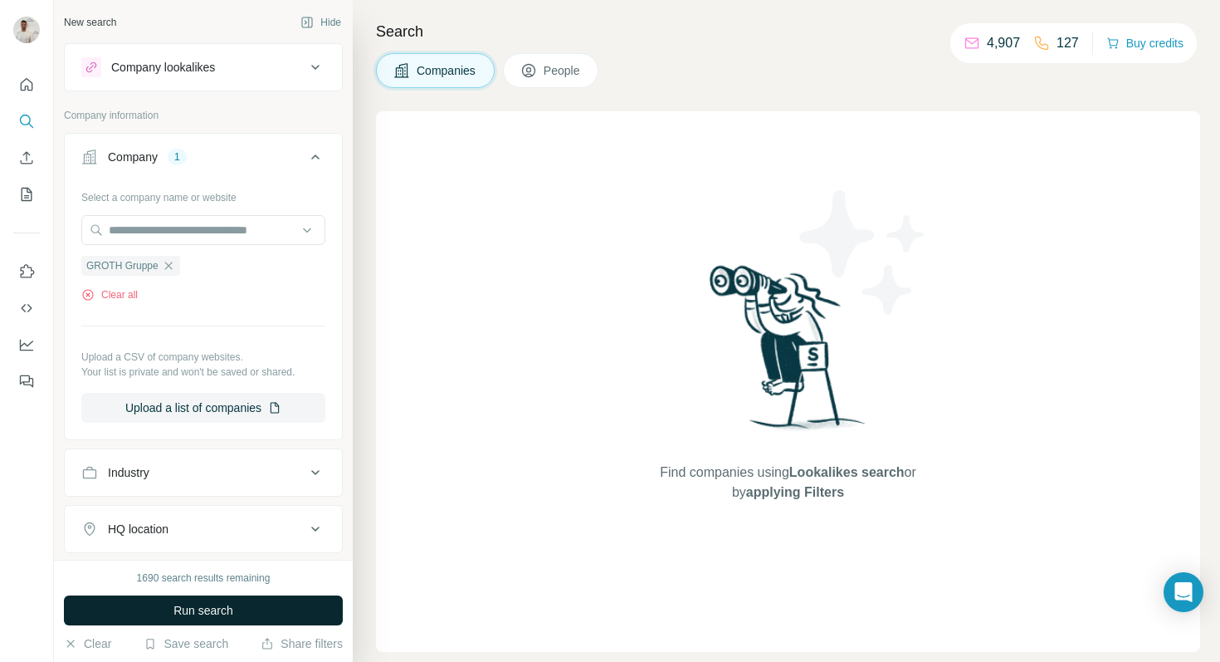
click at [258, 609] on button "Run search" at bounding box center [203, 610] width 279 height 30
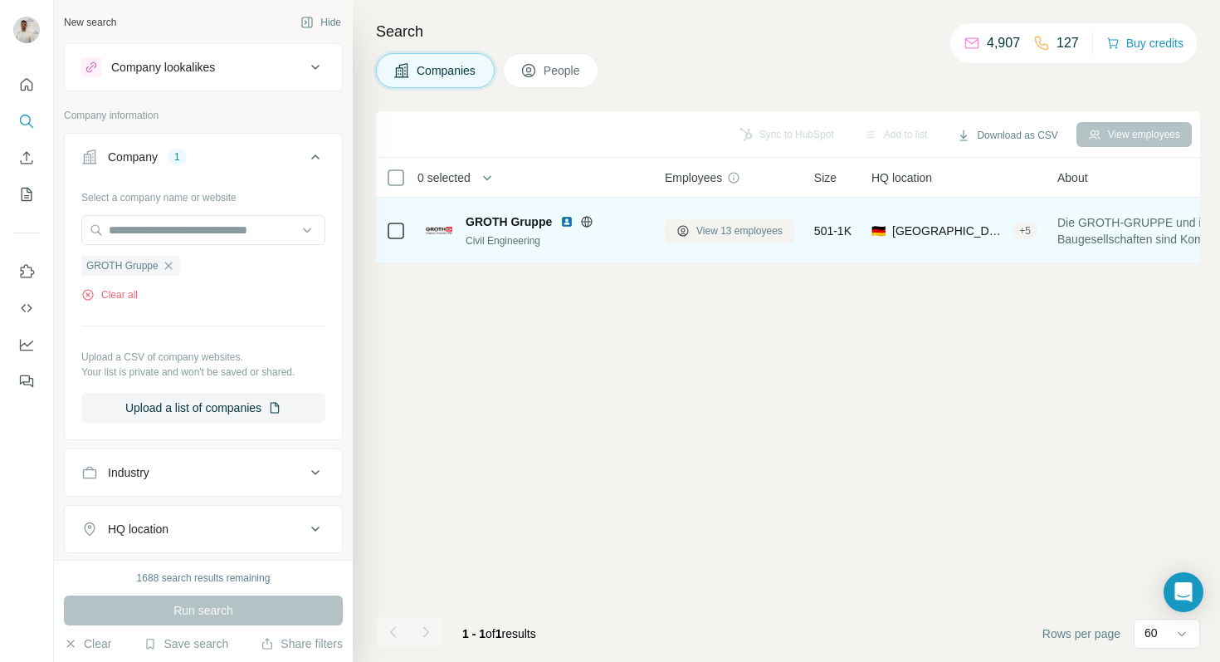
click at [734, 232] on span "View 13 employees" at bounding box center [739, 230] width 86 height 15
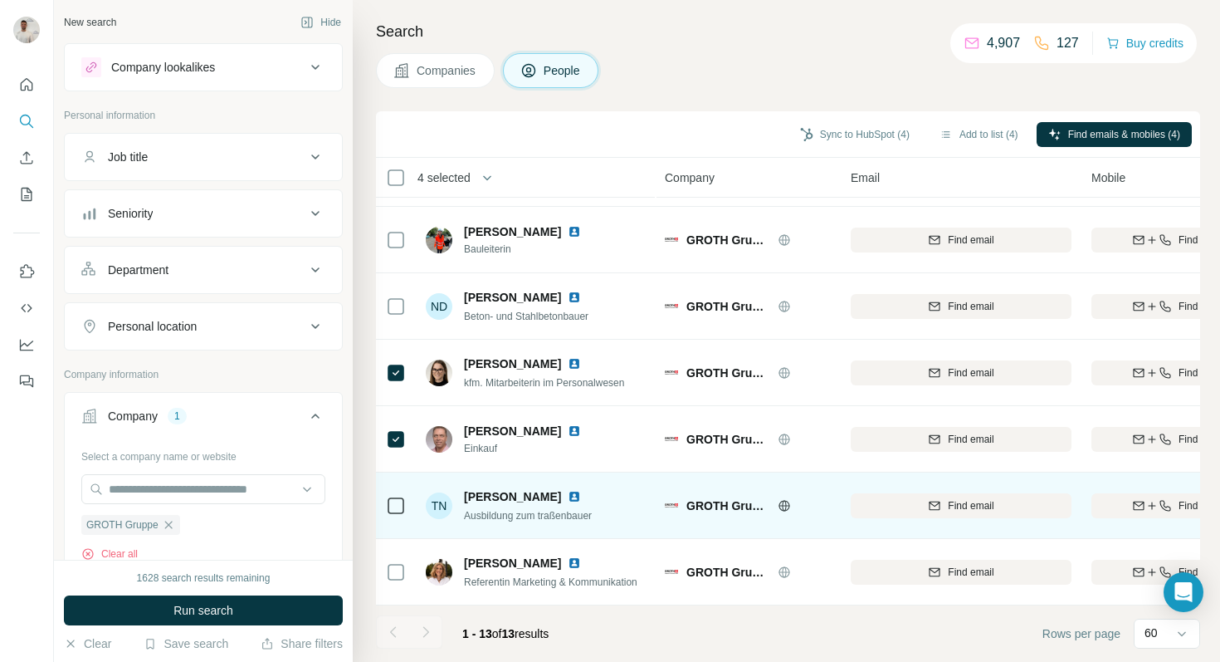
scroll to position [456, 1]
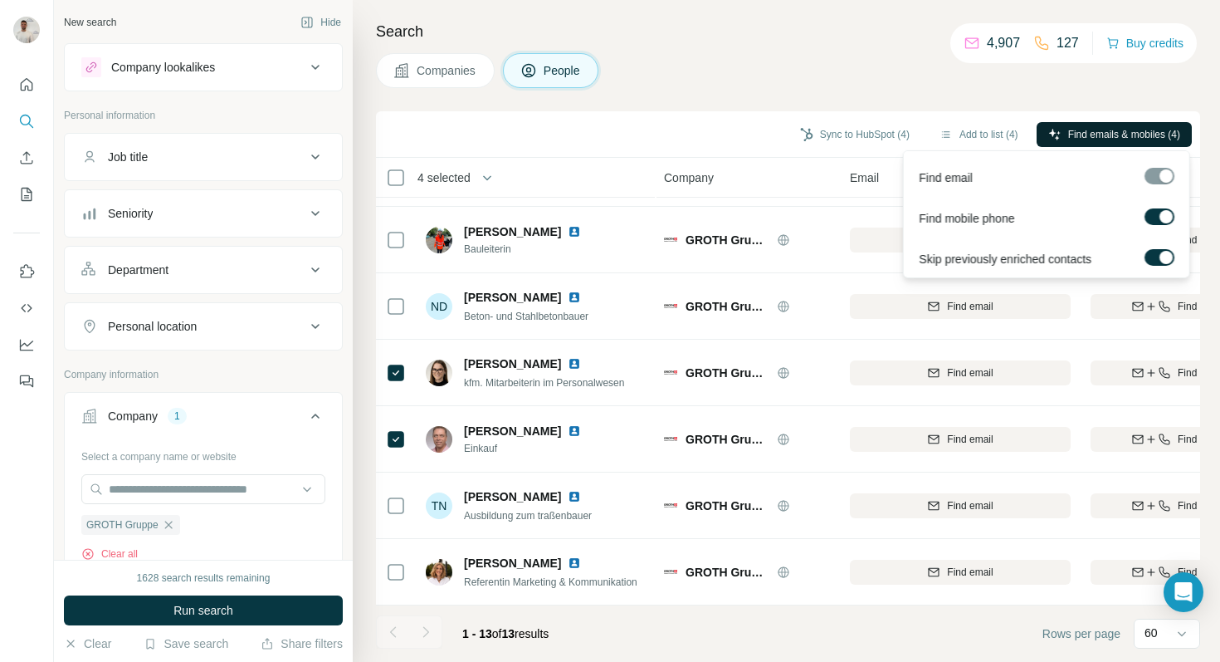
click at [1068, 138] on span "Find emails & mobiles (4)" at bounding box center [1124, 134] width 112 height 15
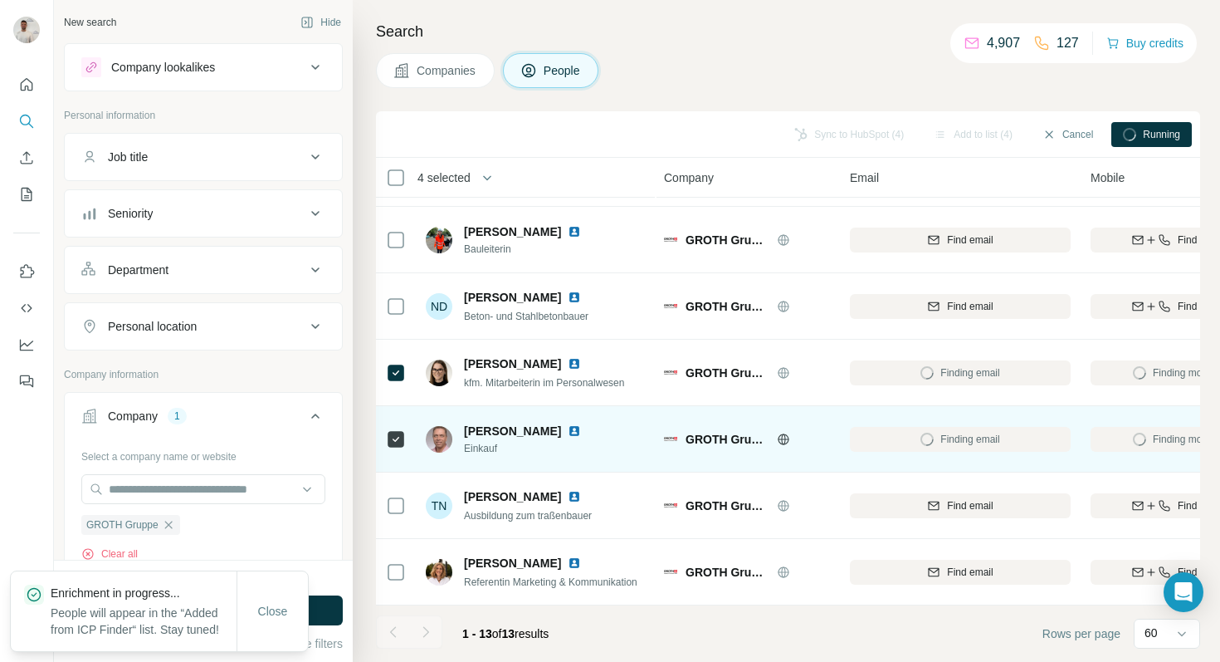
click at [581, 431] on img at bounding box center [574, 430] width 13 height 13
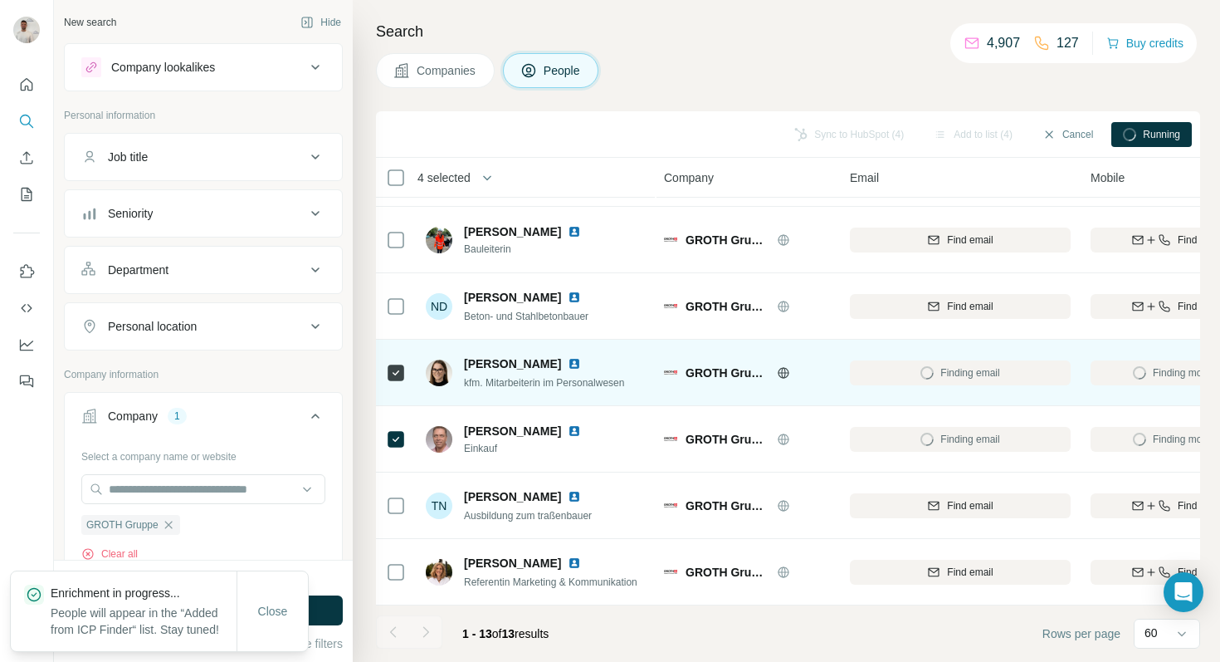
click at [568, 360] on img at bounding box center [574, 363] width 13 height 13
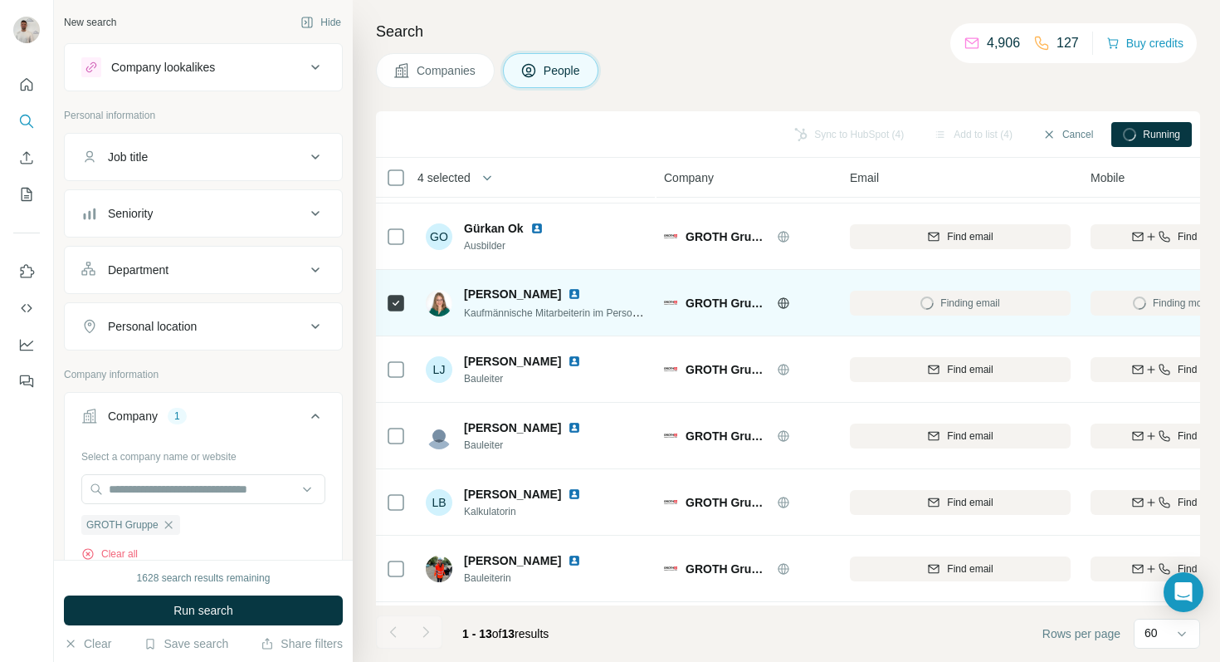
scroll to position [117, 1]
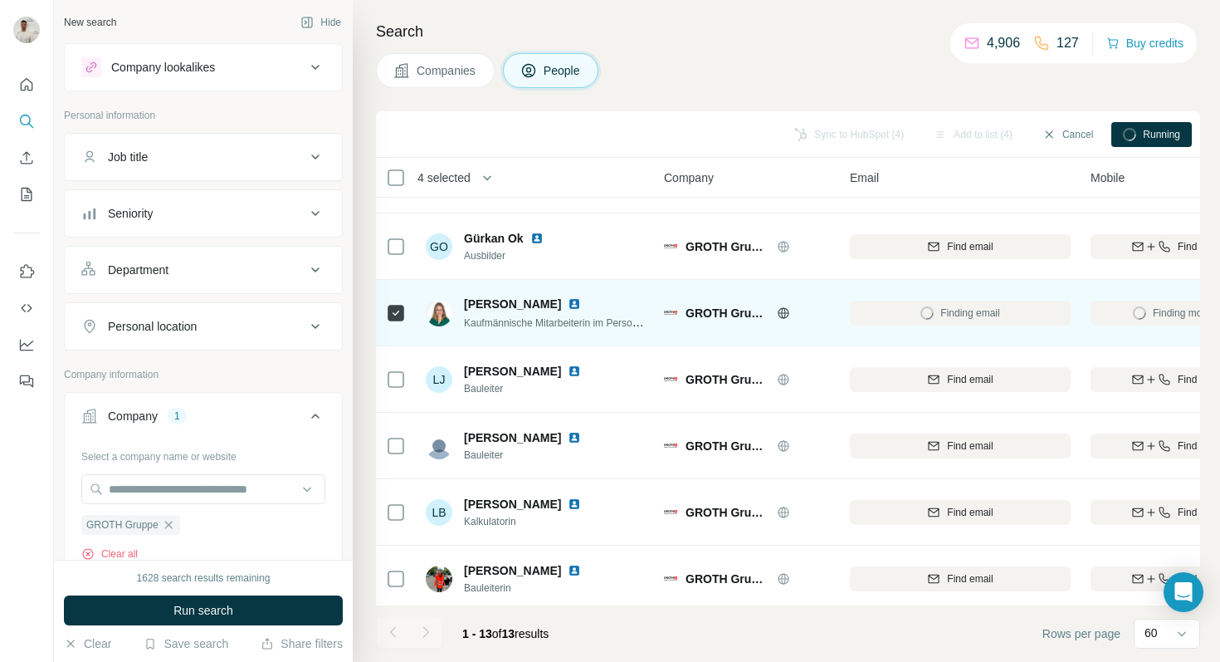
click at [573, 302] on img at bounding box center [574, 303] width 13 height 13
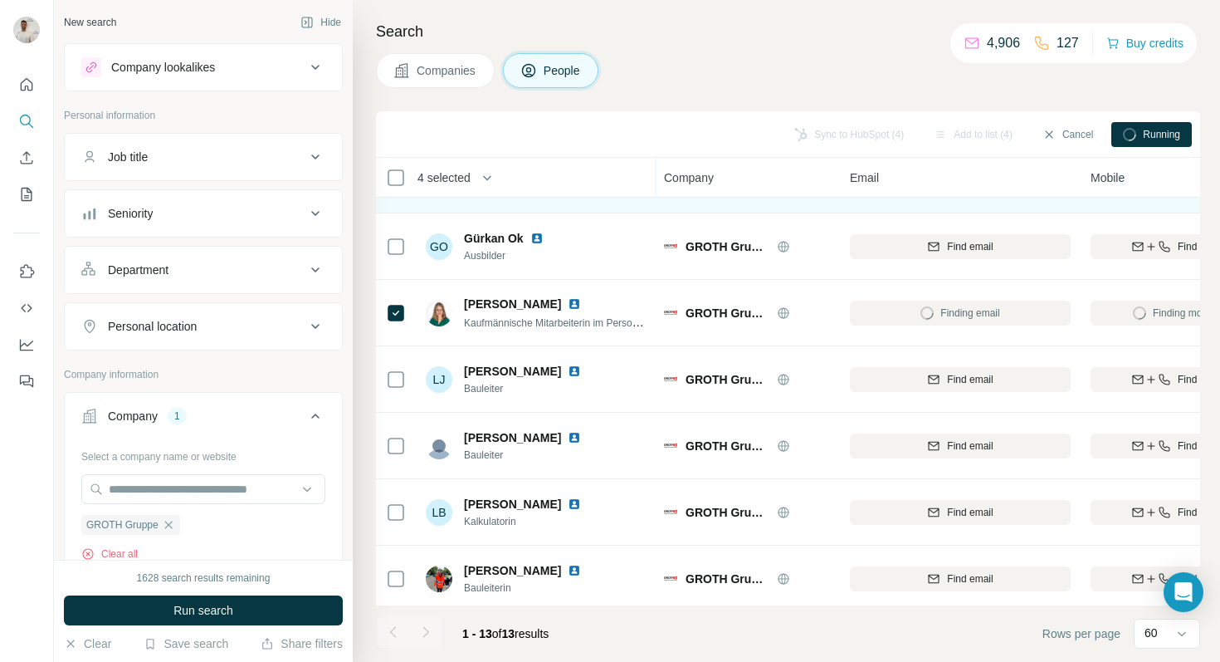
scroll to position [0, 1]
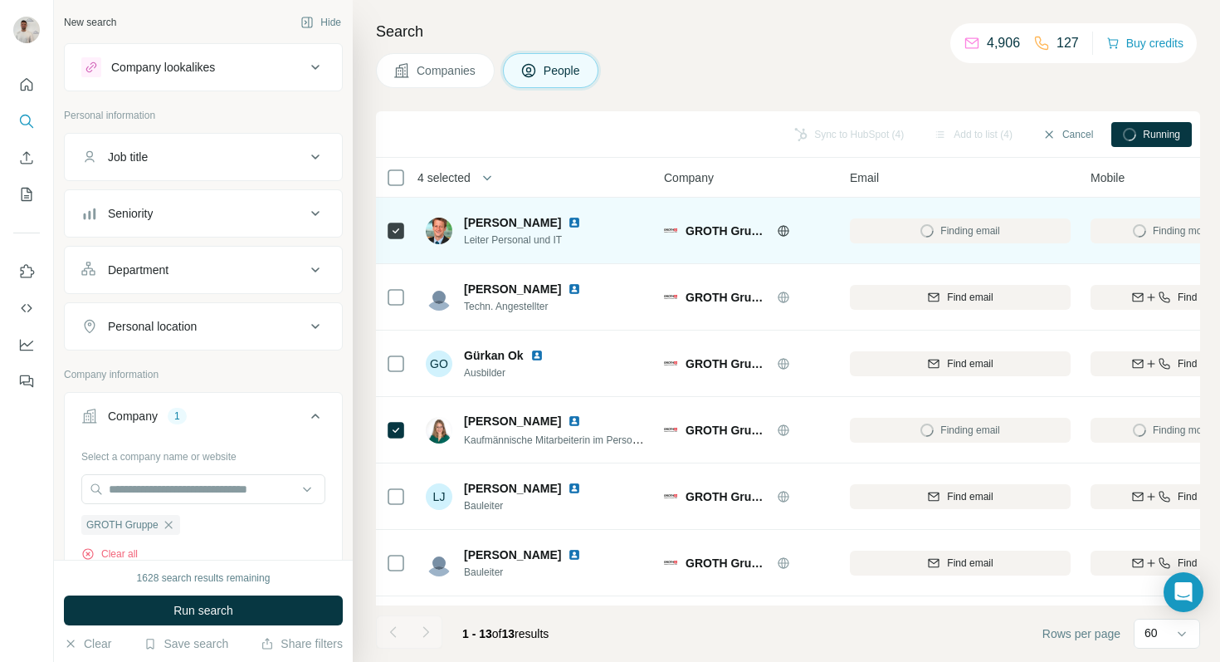
click at [568, 219] on img at bounding box center [574, 222] width 13 height 13
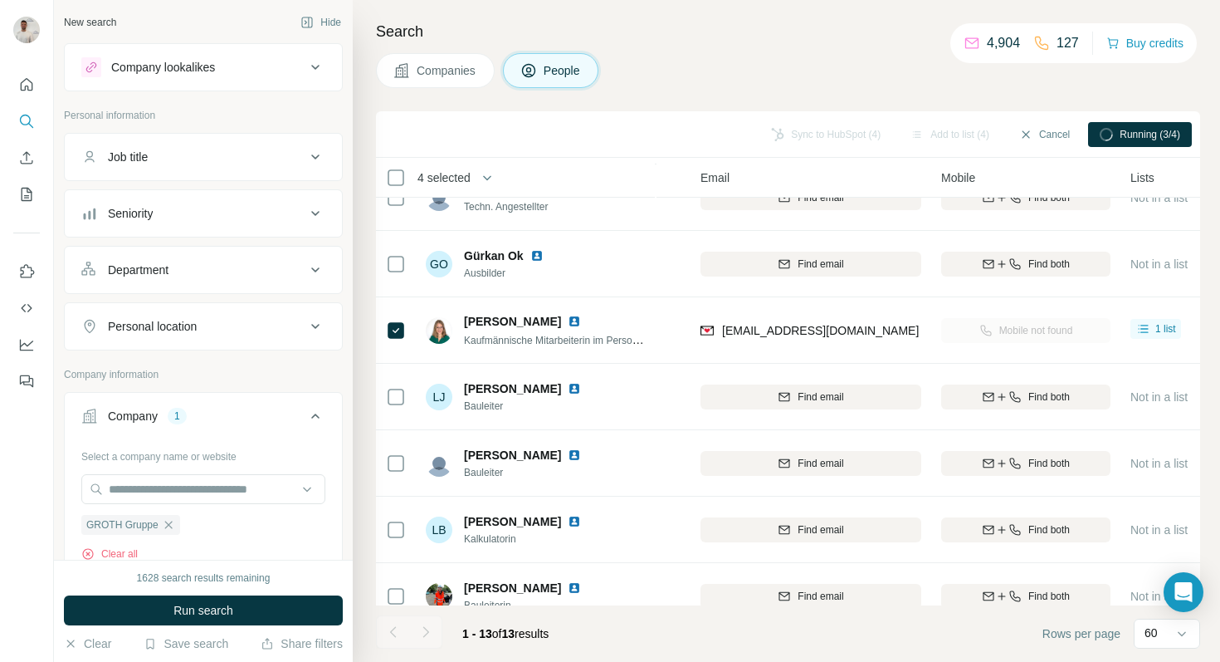
scroll to position [0, 150]
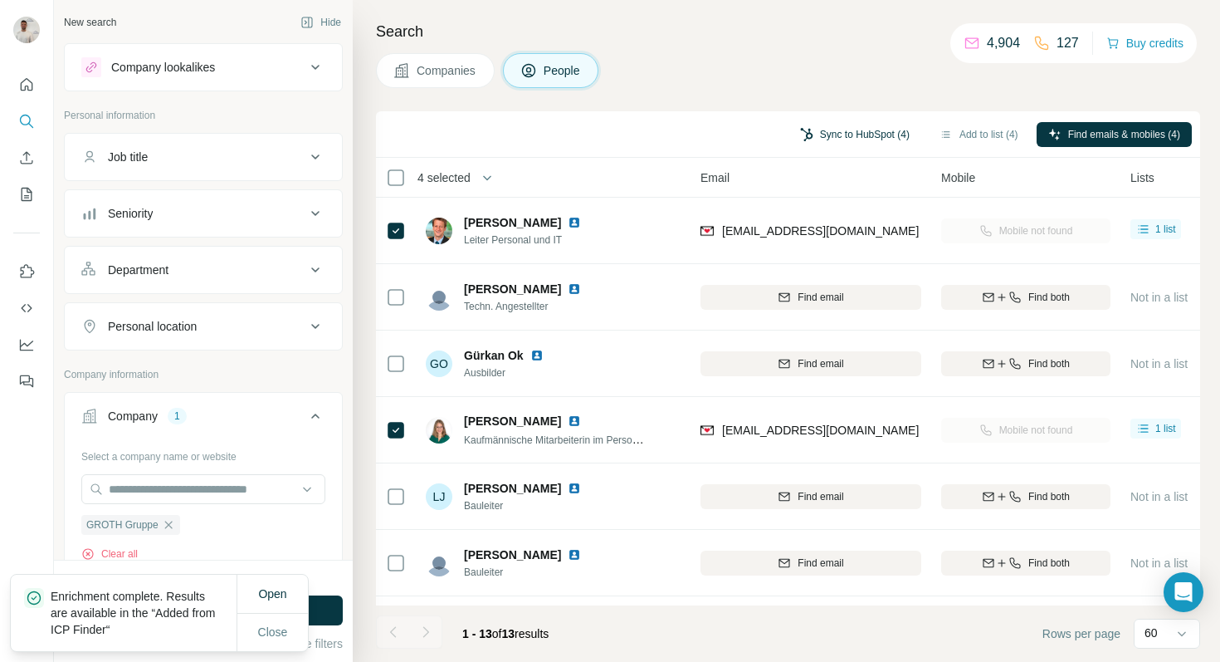
click at [820, 131] on button "Sync to HubSpot (4)" at bounding box center [855, 134] width 133 height 25
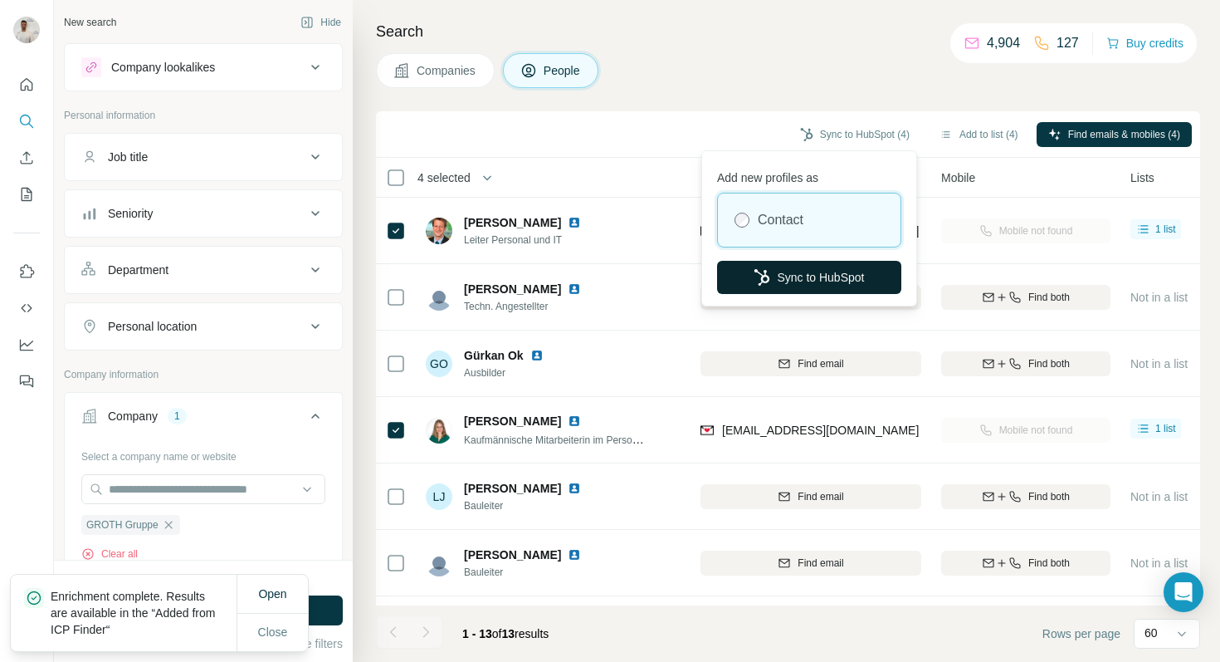
click at [800, 268] on button "Sync to HubSpot" at bounding box center [809, 277] width 184 height 33
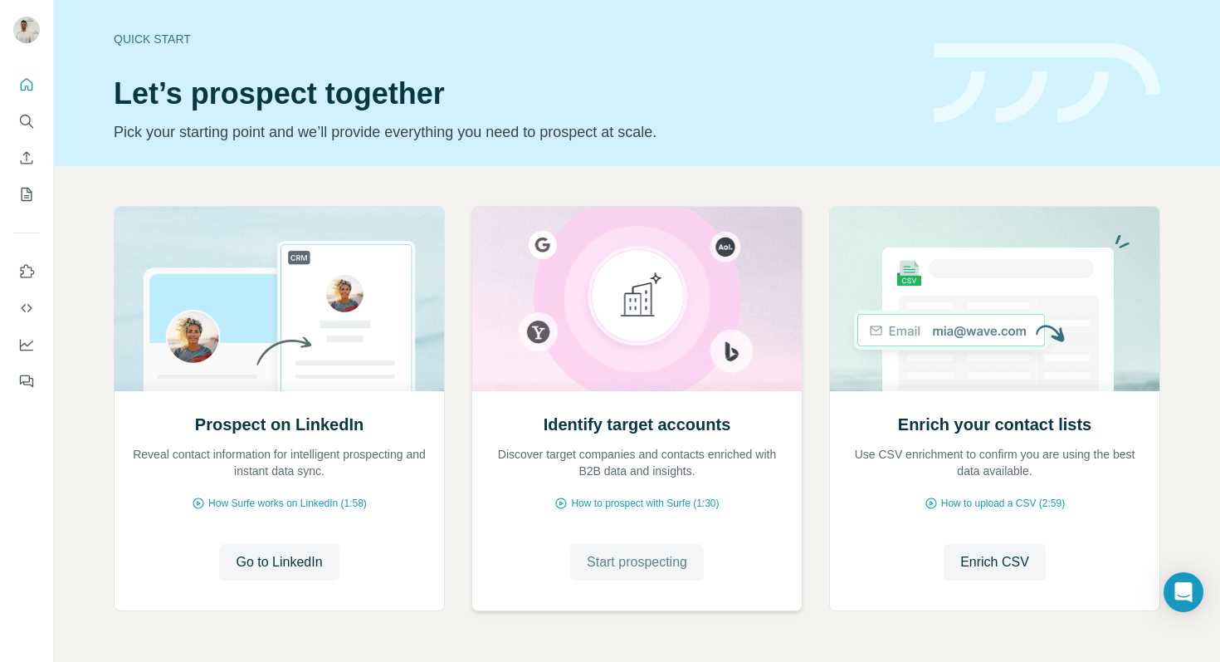
click at [646, 565] on span "Start prospecting" at bounding box center [637, 562] width 100 height 20
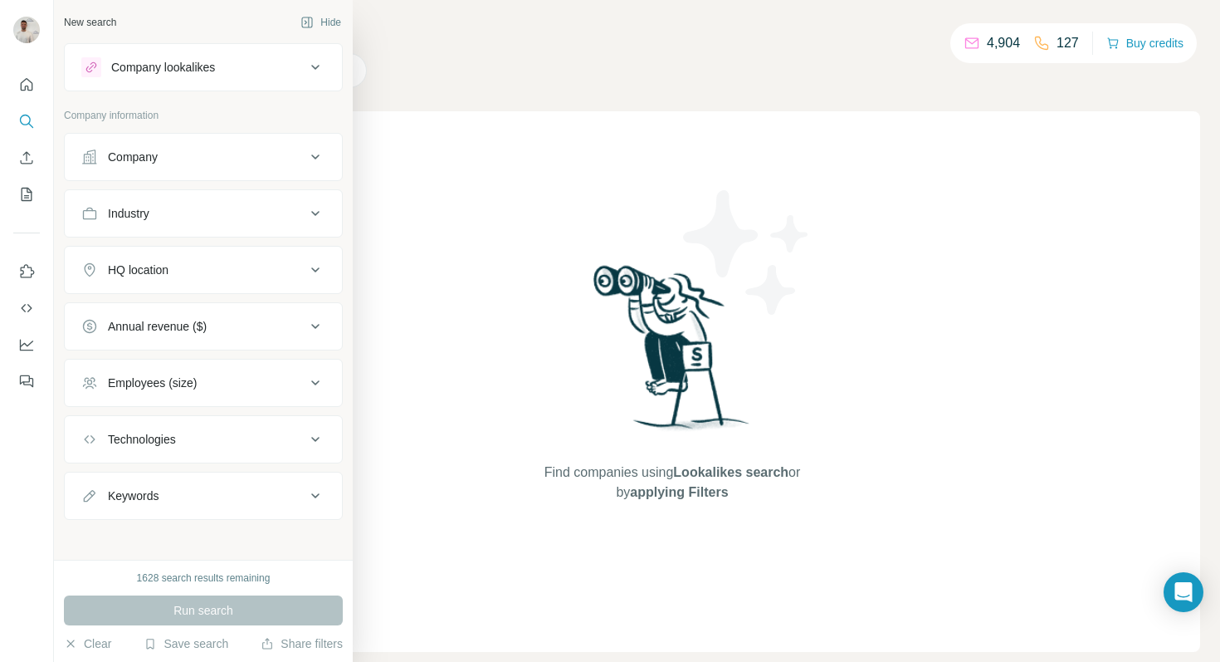
click at [138, 152] on div "Company" at bounding box center [133, 157] width 50 height 17
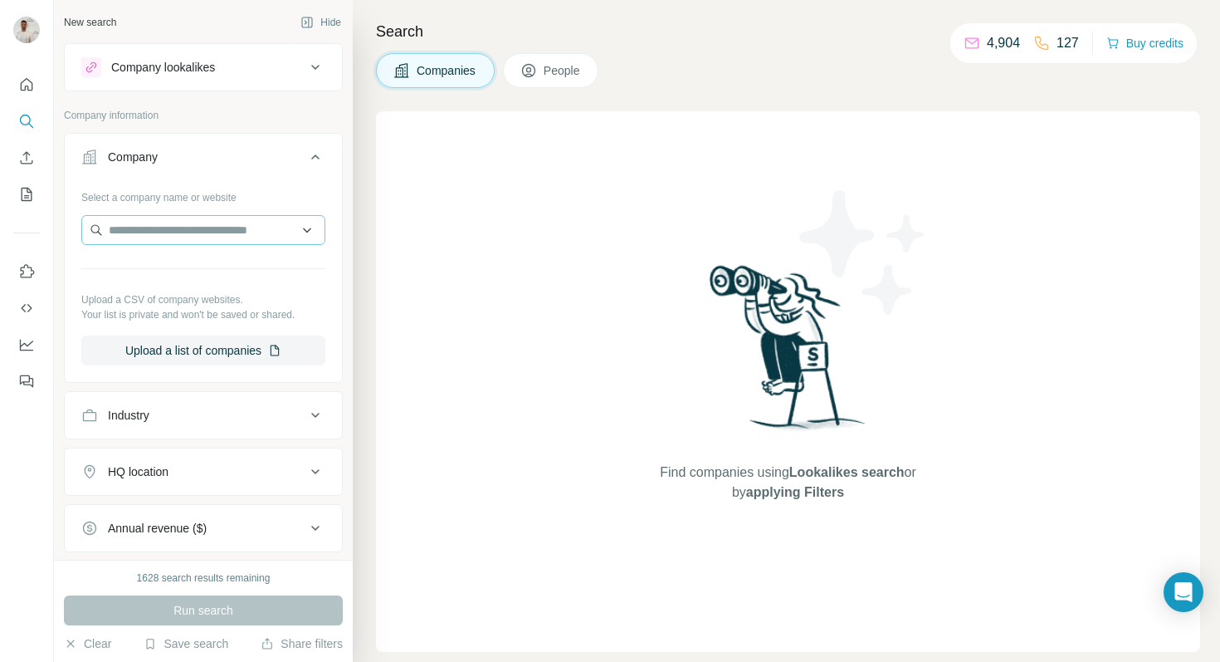
click at [149, 217] on div "Select a company name or website Upload a CSV of company websites. Your list is…" at bounding box center [203, 274] width 244 height 182
click at [150, 223] on input "text" at bounding box center [203, 230] width 244 height 30
paste input "**********"
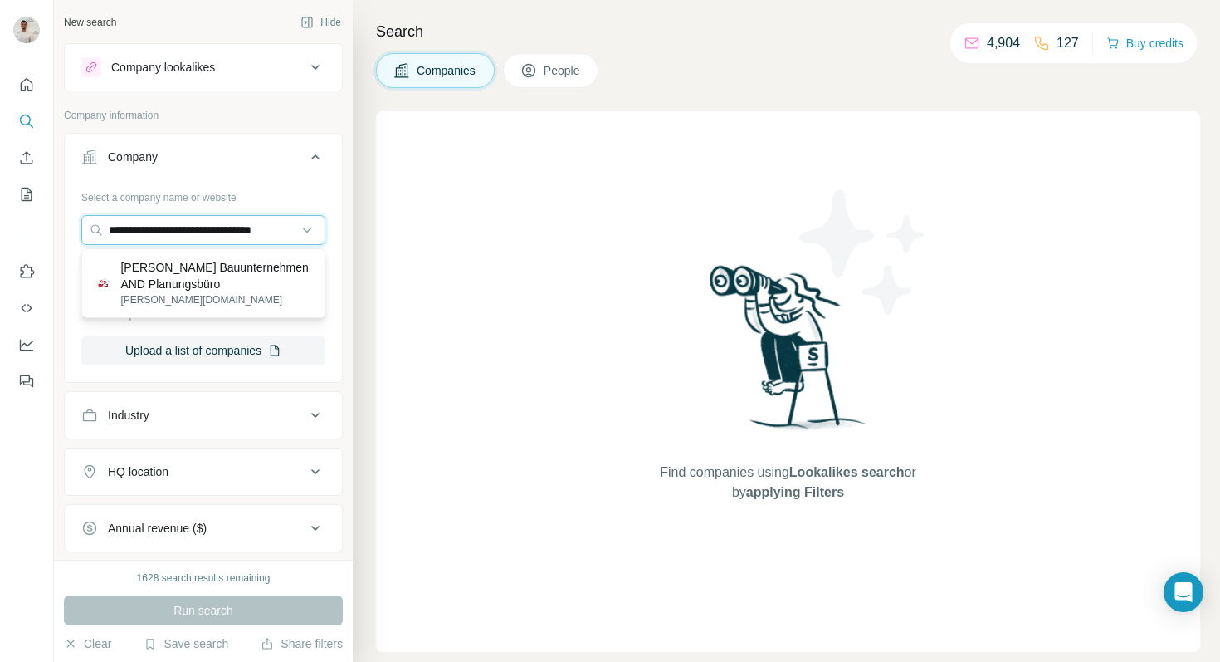
scroll to position [0, 22]
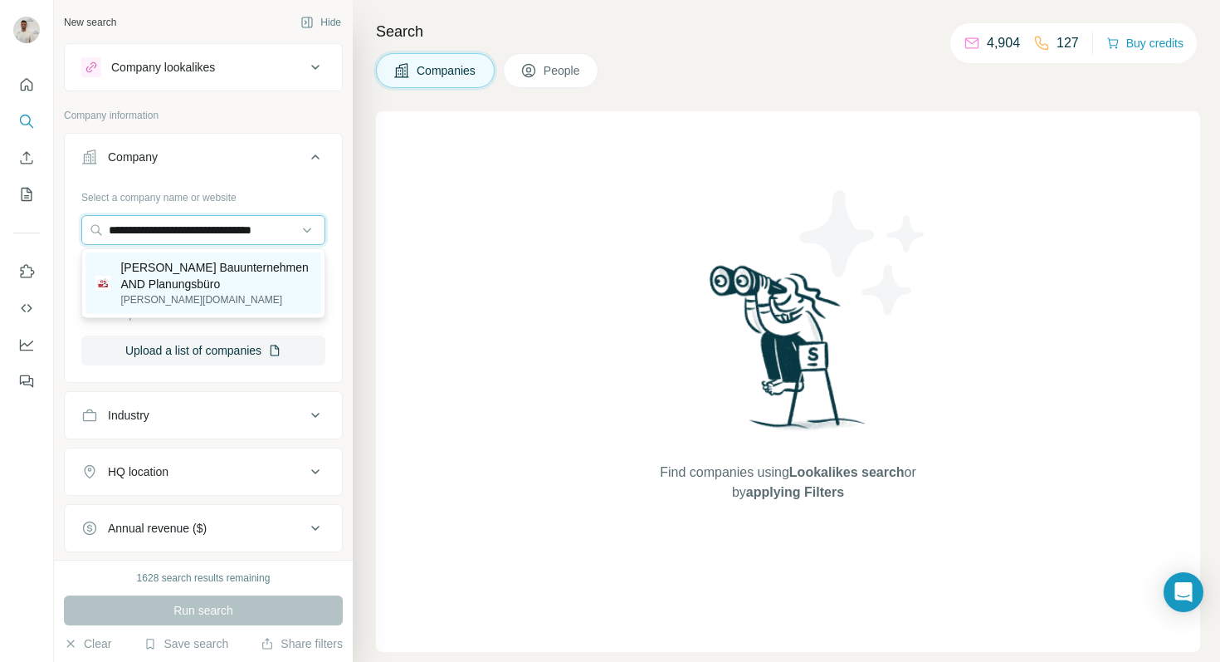
type input "**********"
click at [217, 272] on p "Günter Terfehr Bauunternehmen AND Planungsbüro" at bounding box center [215, 275] width 191 height 33
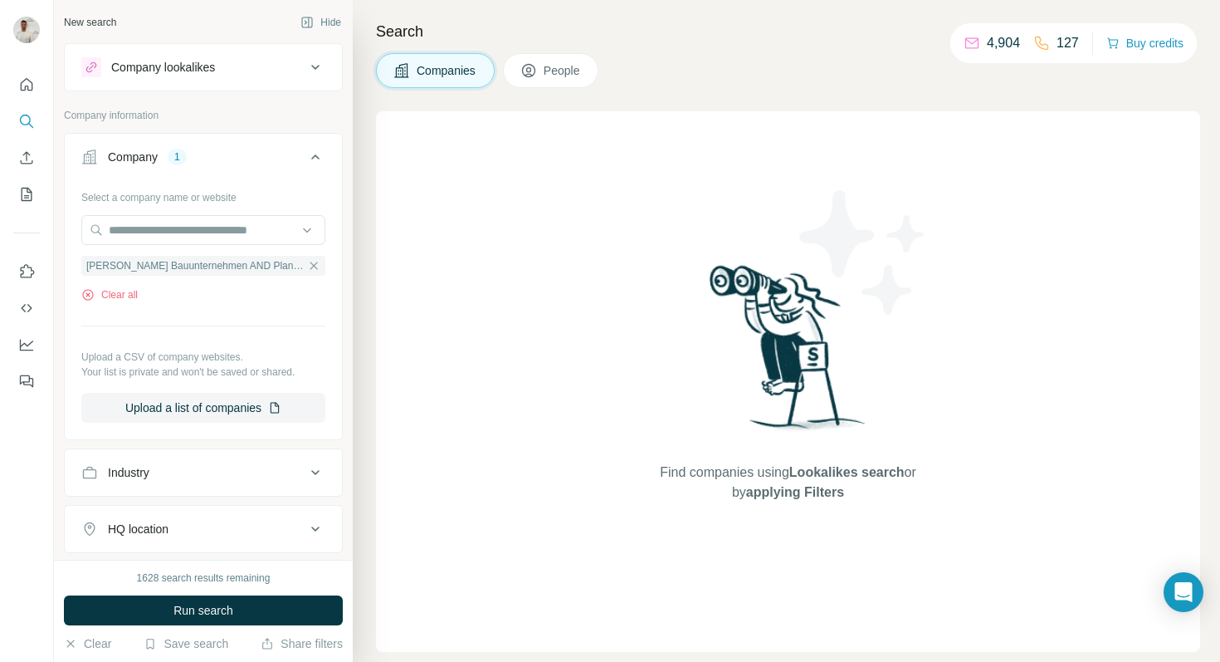
click at [222, 606] on span "Run search" at bounding box center [204, 610] width 60 height 17
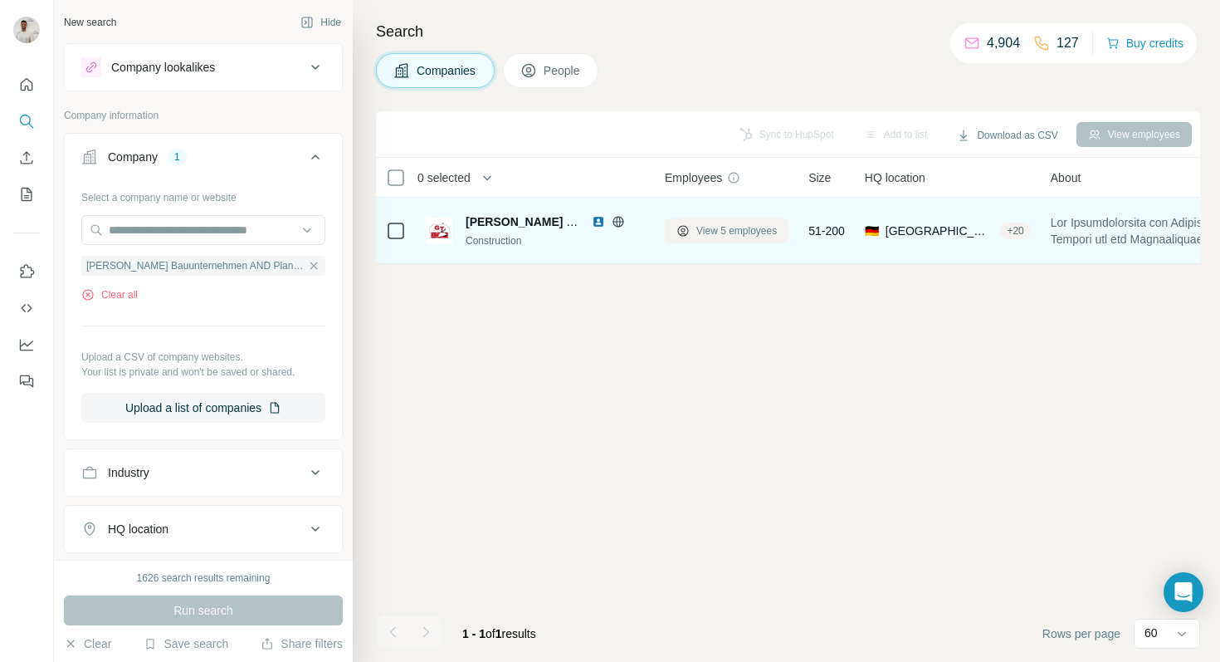
click at [724, 233] on span "View 5 employees" at bounding box center [736, 230] width 81 height 15
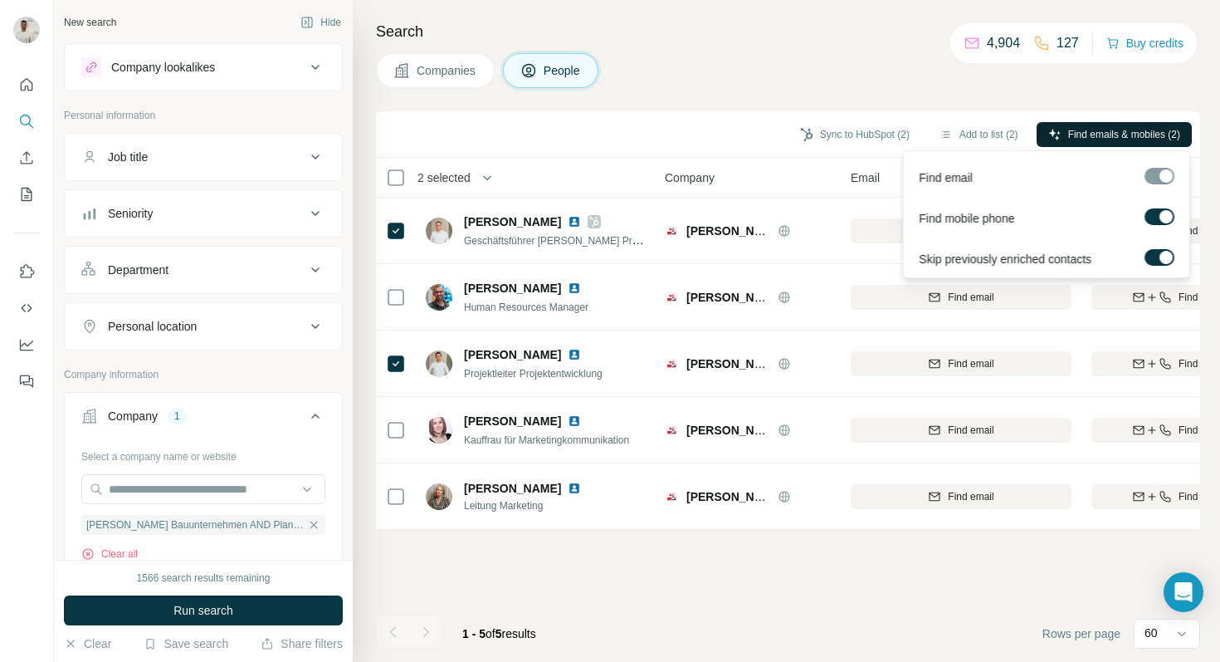
click at [1120, 134] on span "Find emails & mobiles (2)" at bounding box center [1124, 134] width 112 height 15
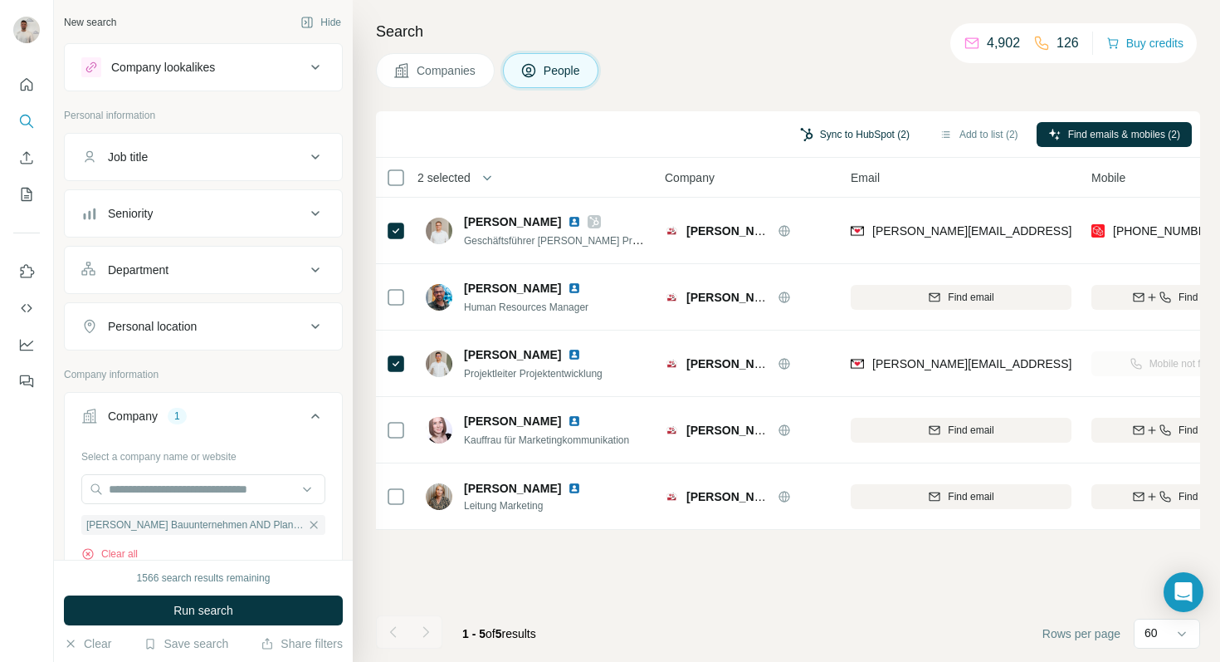
click at [833, 124] on button "Sync to HubSpot (2)" at bounding box center [855, 134] width 133 height 25
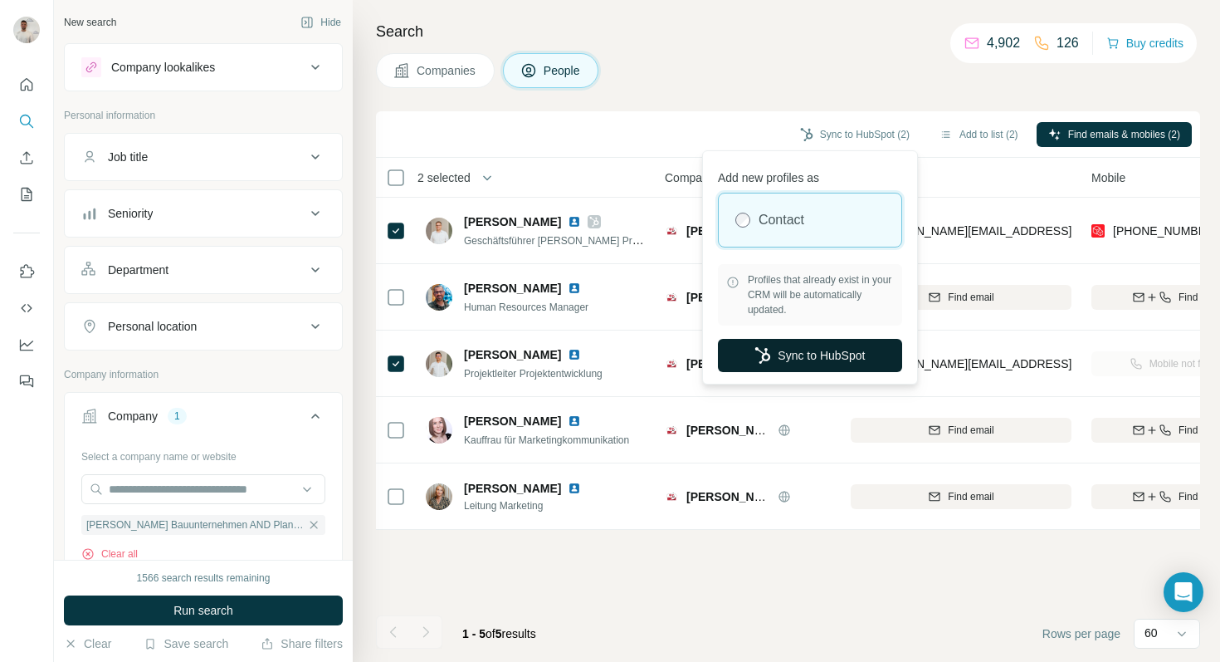
click at [804, 363] on button "Sync to HubSpot" at bounding box center [810, 355] width 184 height 33
